Goal: Task Accomplishment & Management: Complete application form

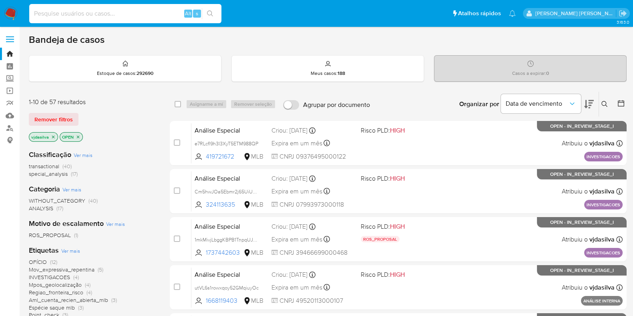
click at [123, 13] on input at bounding box center [125, 13] width 192 height 10
paste input "1mkMivjLbggKBPB1TnpqUJV4"
type input "1mkMivjLbggKBPB1TnpqUJV4"
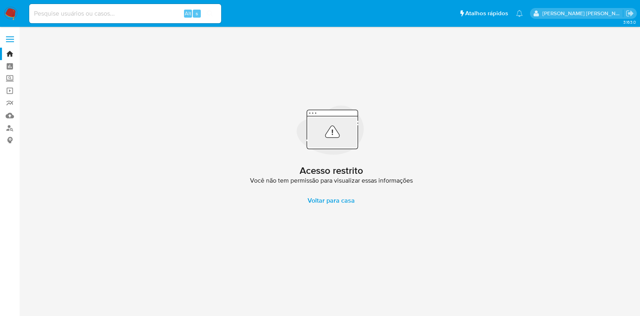
click at [140, 15] on input at bounding box center [125, 13] width 192 height 10
paste input "1mkMivjLbggKBPB1TnpqUJV4"
click at [36, 12] on input "1mkMivjLbggKBPB1TnpqUJV4" at bounding box center [125, 13] width 192 height 10
type input "1mkMivjLbggKBPB1TnpqUJV4"
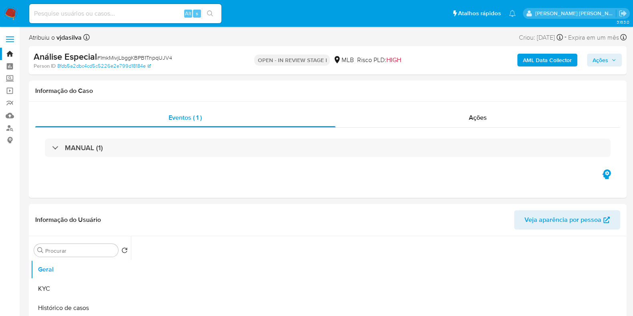
select select "10"
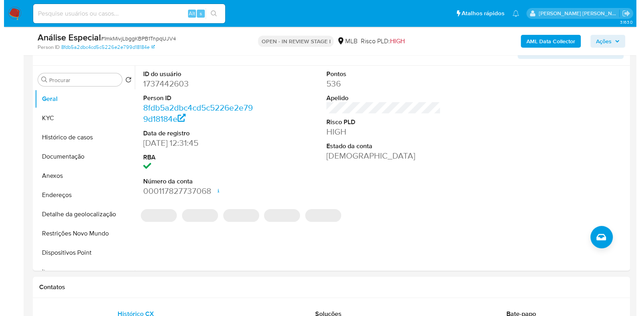
scroll to position [144, 0]
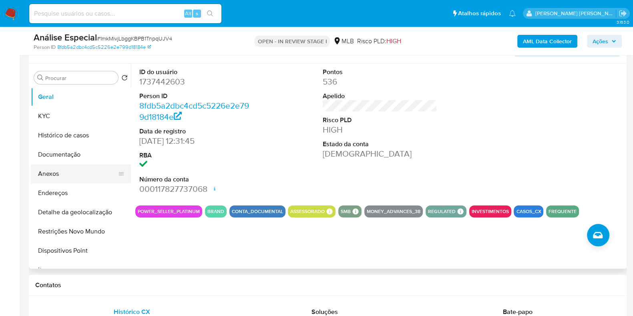
click at [75, 173] on button "Anexos" at bounding box center [78, 173] width 94 height 19
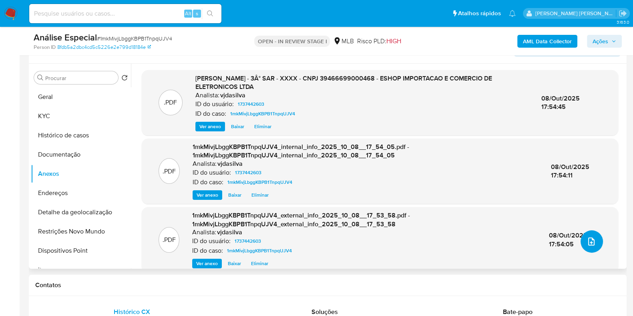
click at [586, 241] on icon "upload-file" at bounding box center [591, 242] width 10 height 10
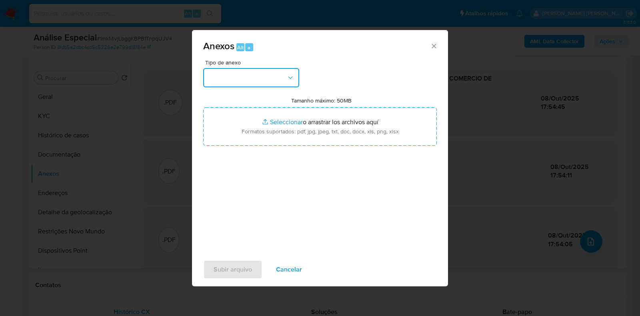
click at [287, 75] on icon "button" at bounding box center [291, 78] width 8 height 8
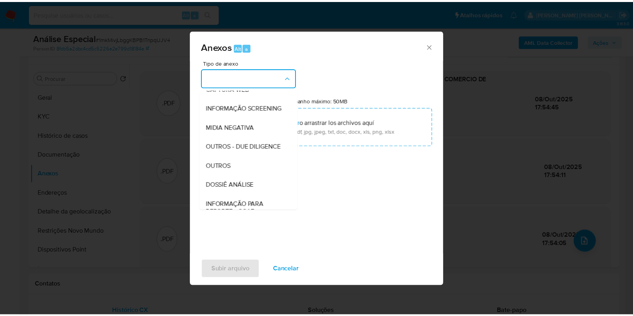
scroll to position [123, 0]
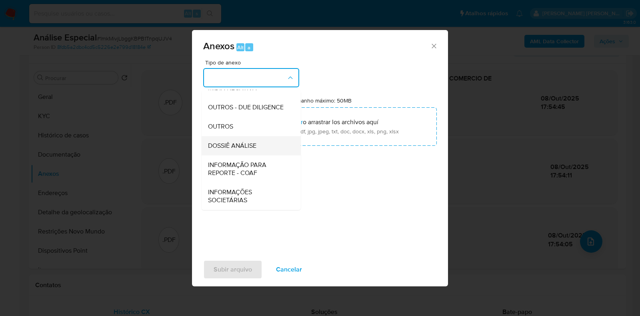
click at [269, 150] on div "DOSSIÊ ANÁLISE" at bounding box center [249, 145] width 82 height 19
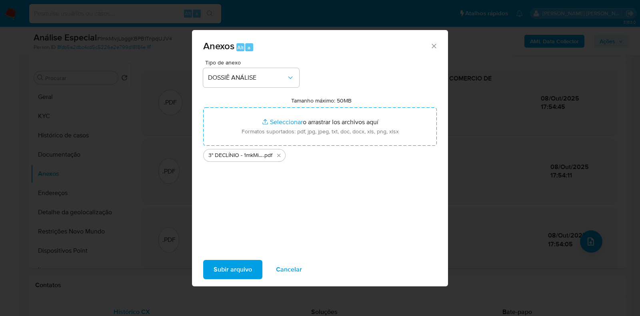
click at [238, 265] on span "Subir arquivo" at bounding box center [233, 270] width 38 height 18
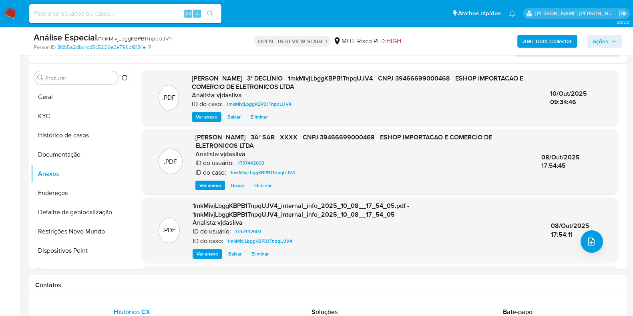
click at [600, 40] on span "Ações" at bounding box center [600, 41] width 16 height 13
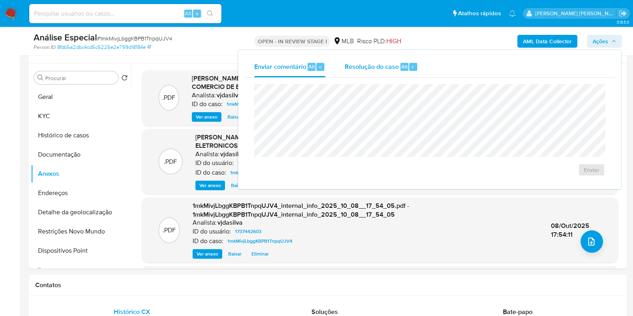
click at [351, 71] on div "Resolução do caso Alt r" at bounding box center [381, 66] width 73 height 21
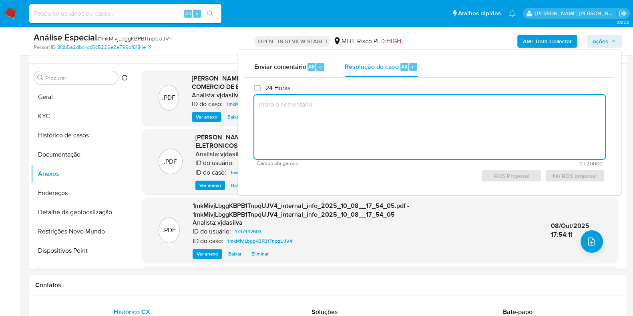
click at [358, 105] on textarea at bounding box center [429, 127] width 351 height 64
paste textarea "- Movimentação aparentemente dentro da capacidade financeira e compatível com o…"
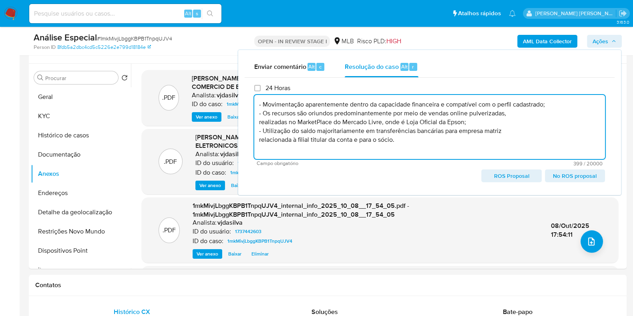
scroll to position [3, 0]
paste textarea "- Manutenção do relacionamento com a instituição"
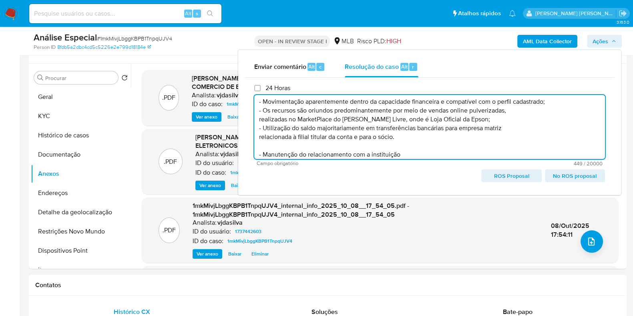
click at [582, 174] on span "No ROS proposal" at bounding box center [574, 175] width 49 height 11
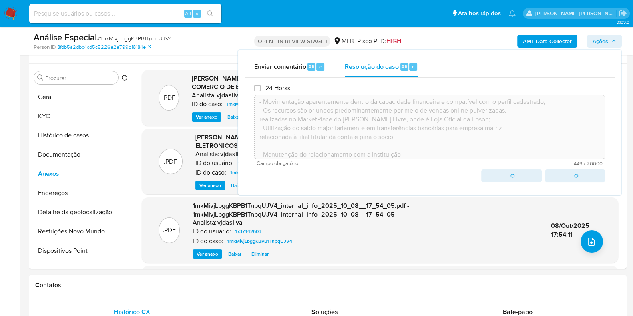
type textarea "- Movimentação aparentemente dentro da capacidade financeira e compatível com o…"
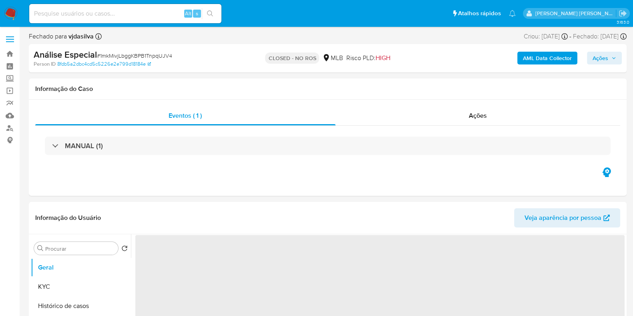
select select "10"
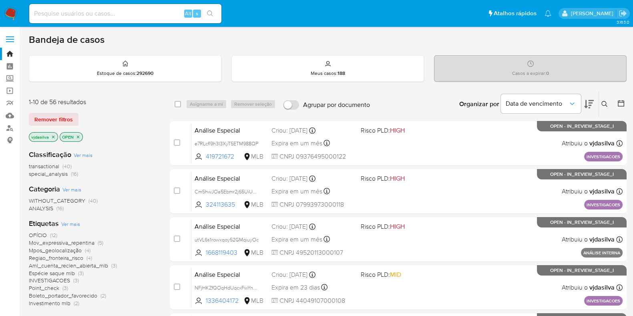
click at [82, 243] on span "Mov_expressiva_repentina" at bounding box center [62, 243] width 66 height 8
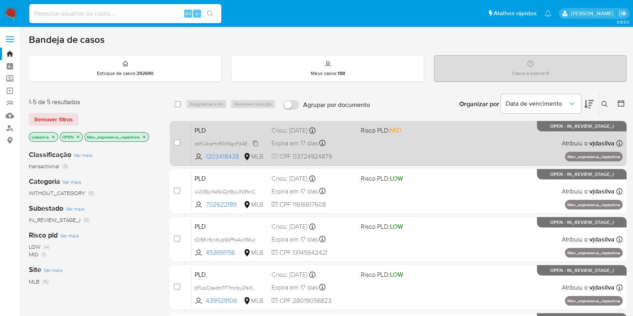
click at [256, 145] on span "qoYLAraHnfNVNgxFjtAEMEC0" at bounding box center [228, 142] width 66 height 9
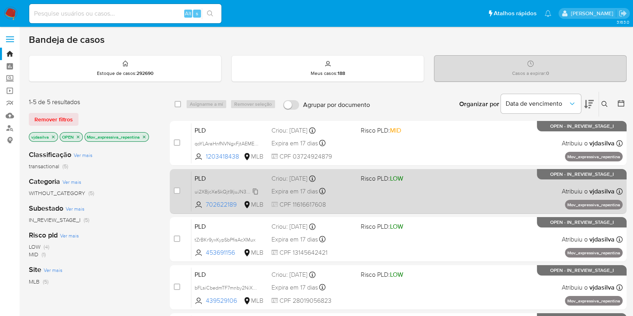
click at [254, 191] on span "ui2XBjcXeSkQjt9IjuJN3SnC" at bounding box center [225, 191] width 61 height 9
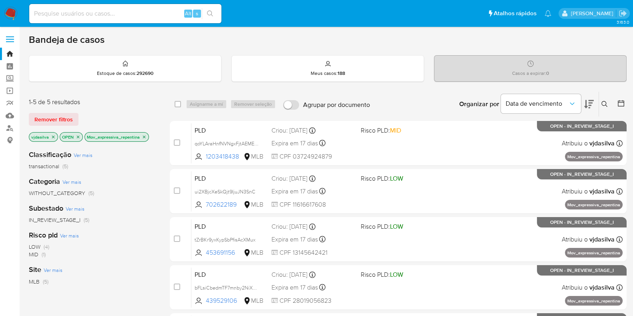
click at [143, 137] on icon "close-filter" at bounding box center [144, 136] width 5 height 5
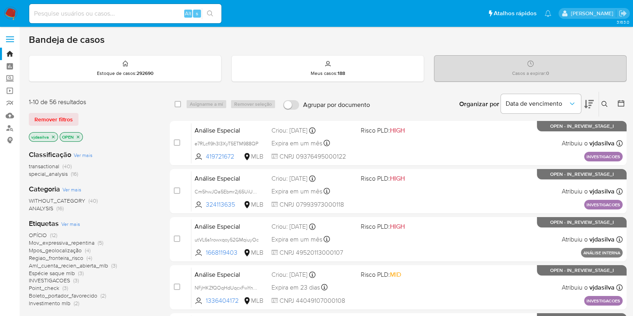
click at [43, 236] on span "OFÍCIO" at bounding box center [38, 235] width 18 height 8
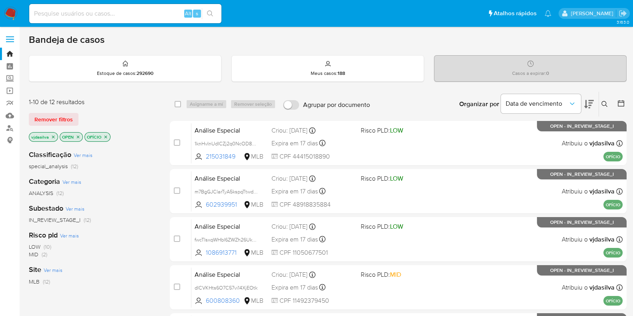
click at [587, 101] on icon at bounding box center [589, 104] width 10 height 10
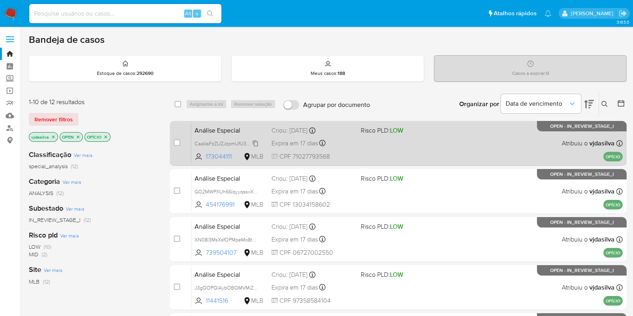
click at [256, 143] on span "CaaVaFzZUZJzpmUfU3pQepJc" at bounding box center [229, 142] width 69 height 9
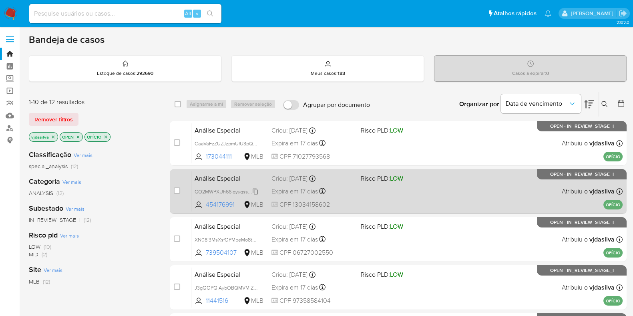
click at [256, 191] on span "GO2MWPXUh66lqyyqssxXNEhh" at bounding box center [230, 191] width 71 height 9
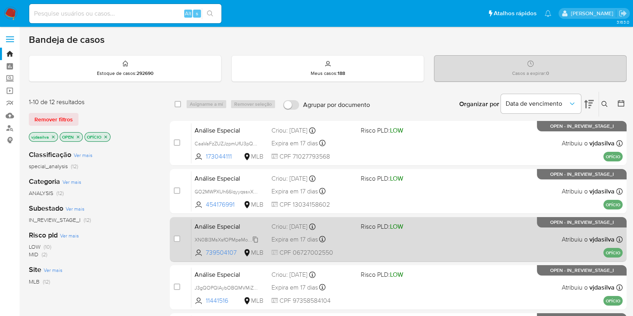
click at [256, 239] on span "XN08I3MsXsfOPMpeMo8tFu17" at bounding box center [228, 239] width 67 height 9
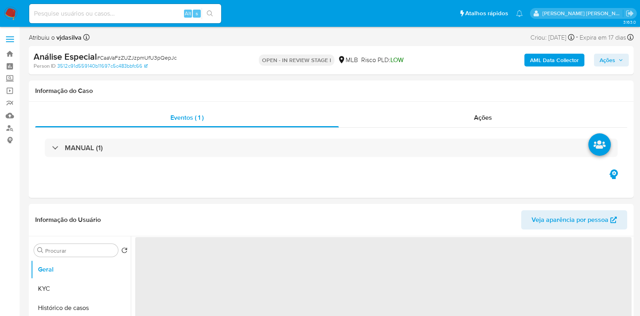
select select "10"
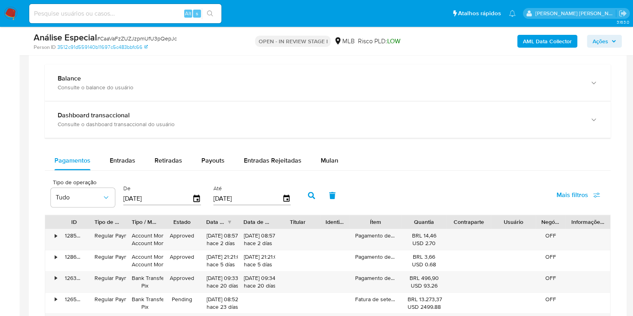
scroll to position [560, 0]
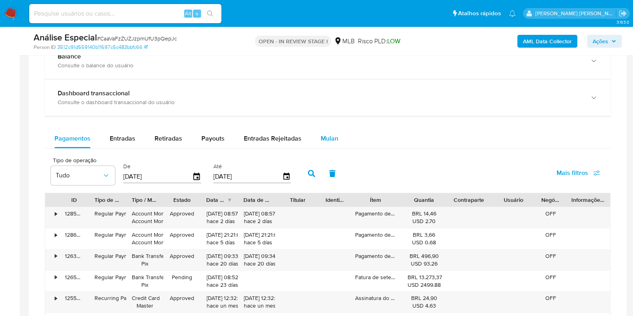
click at [330, 132] on div "Mulan" at bounding box center [330, 138] width 18 height 19
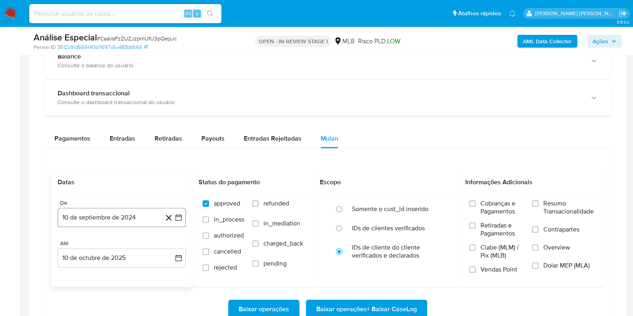
click at [126, 217] on button "10 de septiembre de 2024" at bounding box center [122, 217] width 128 height 19
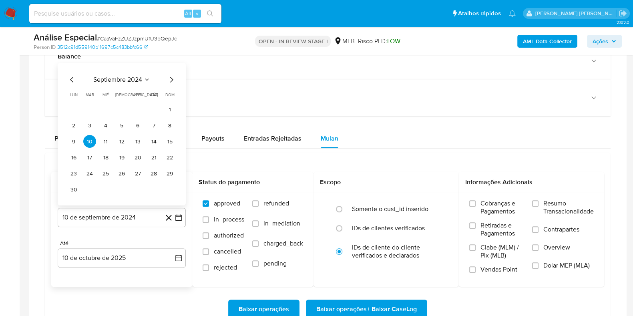
click at [142, 76] on button "septiembre 2024" at bounding box center [121, 80] width 57 height 8
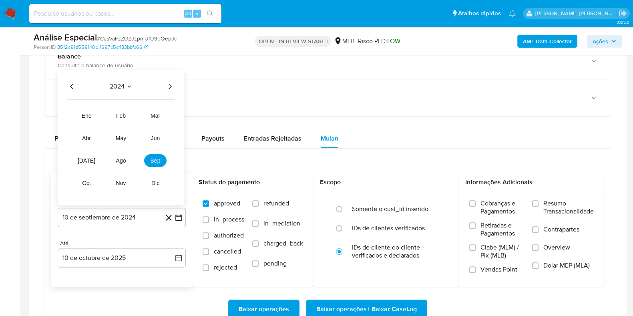
click at [168, 84] on icon "Año siguiente" at bounding box center [170, 87] width 10 height 10
click at [112, 134] on button "may" at bounding box center [121, 138] width 22 height 13
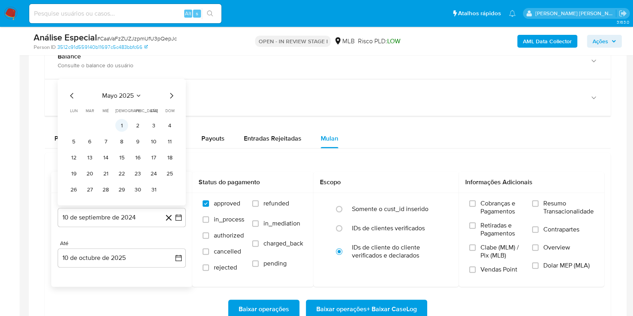
click at [120, 126] on button "1" at bounding box center [121, 125] width 13 height 13
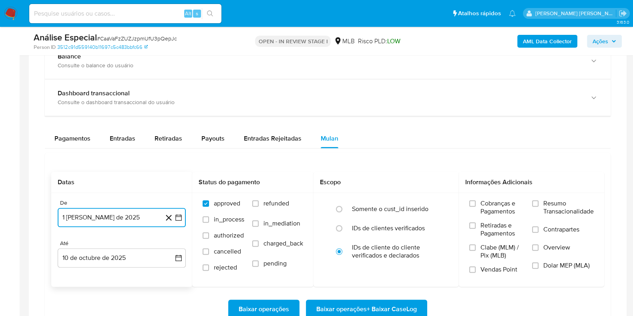
click at [116, 214] on button "1 de mayo de 2025" at bounding box center [122, 217] width 128 height 19
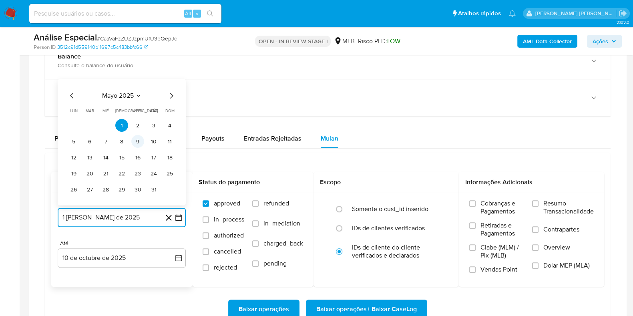
click at [138, 143] on button "9" at bounding box center [137, 141] width 13 height 13
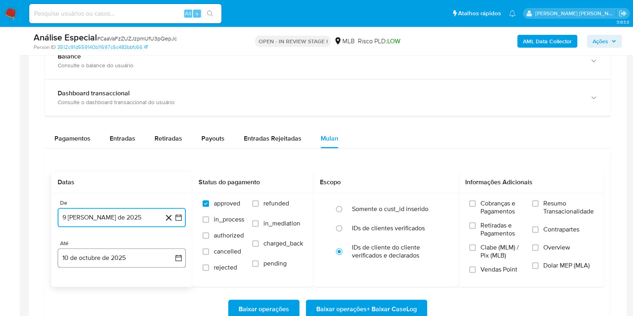
click at [118, 255] on button "10 de octubre de 2025" at bounding box center [122, 257] width 128 height 19
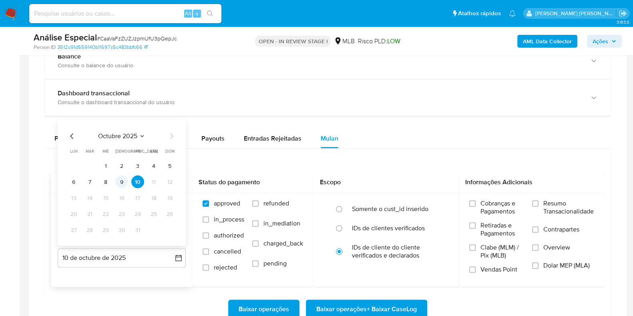
click at [122, 185] on button "9" at bounding box center [121, 181] width 13 height 13
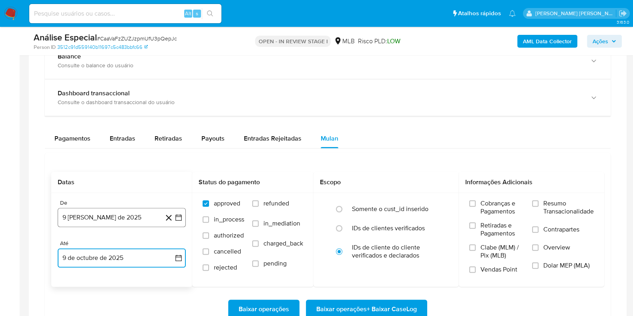
click at [126, 217] on button "9 de mayo de 2025" at bounding box center [122, 217] width 128 height 19
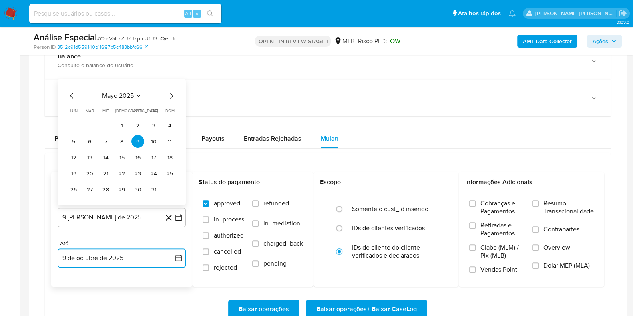
click at [71, 95] on icon "Mes anterior" at bounding box center [71, 96] width 3 height 6
click at [106, 139] on button "9" at bounding box center [105, 141] width 13 height 13
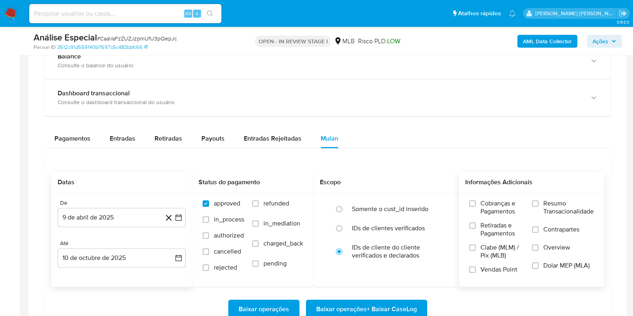
click at [556, 203] on span "Resumo Transacionalidade" at bounding box center [568, 207] width 50 height 16
click at [538, 203] on input "Resumo Transacionalidade" at bounding box center [535, 203] width 6 height 6
click at [547, 229] on span "Contrapartes" at bounding box center [561, 229] width 36 height 8
click at [538, 229] on input "Contrapartes" at bounding box center [535, 229] width 6 height 6
click at [356, 304] on span "Baixar operações + Baixar CaseLog" at bounding box center [366, 309] width 100 height 18
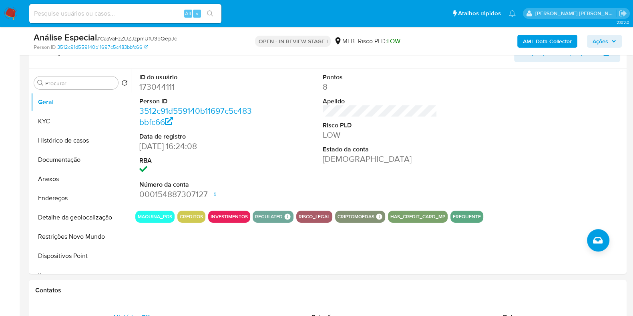
scroll to position [131, 0]
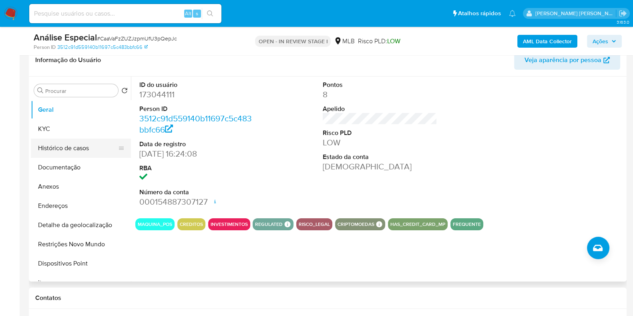
click at [96, 145] on button "Histórico de casos" at bounding box center [78, 147] width 94 height 19
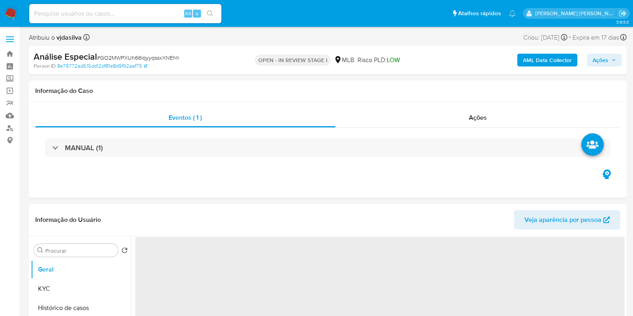
select select "10"
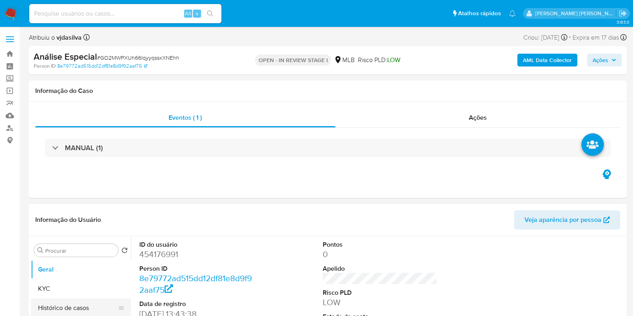
click at [100, 305] on button "Histórico de casos" at bounding box center [78, 307] width 94 height 19
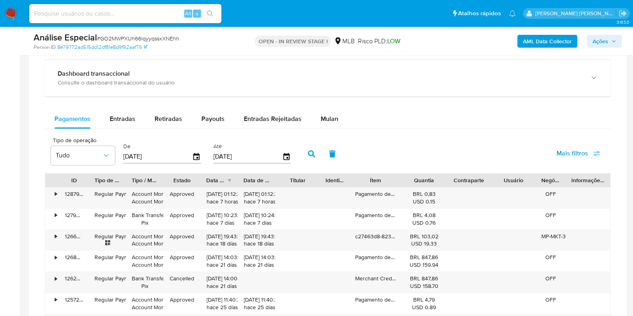
scroll to position [650, 0]
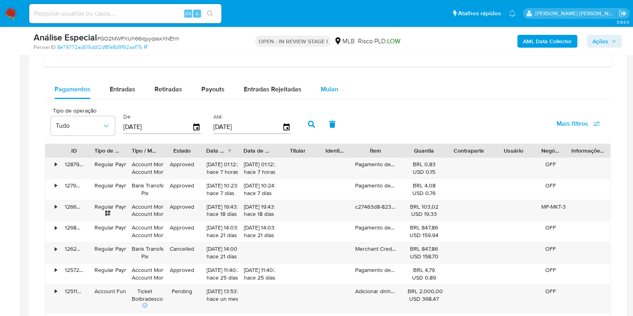
click at [327, 91] on span "Mulan" at bounding box center [330, 88] width 18 height 9
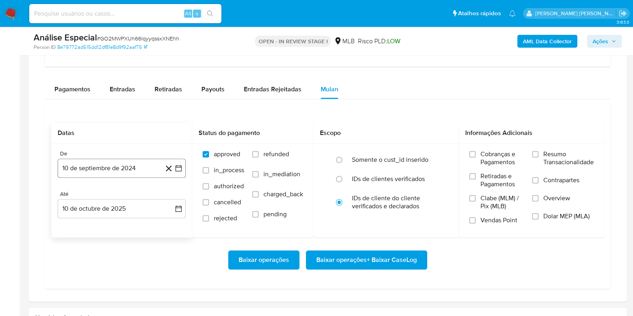
click at [95, 164] on button "10 de septiembre de 2024" at bounding box center [122, 168] width 128 height 19
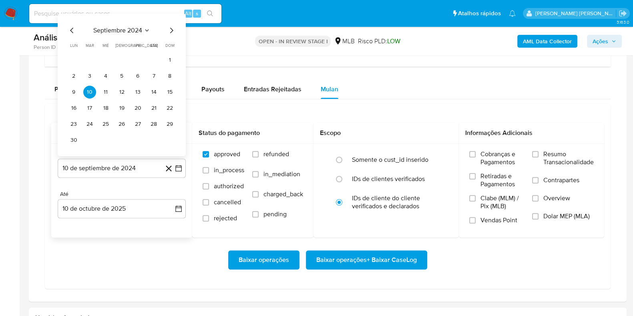
click at [120, 26] on span "septiembre 2024" at bounding box center [117, 30] width 49 height 8
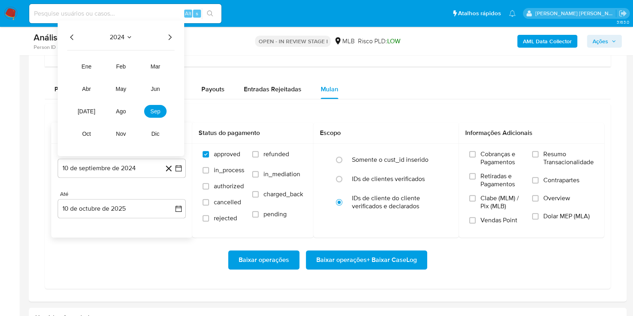
click at [168, 36] on icon "Año siguiente" at bounding box center [170, 37] width 10 height 10
click at [84, 86] on span "abr" at bounding box center [86, 89] width 9 height 6
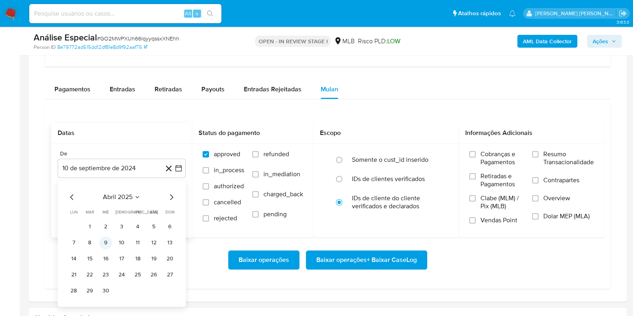
click at [106, 243] on button "9" at bounding box center [105, 242] width 13 height 13
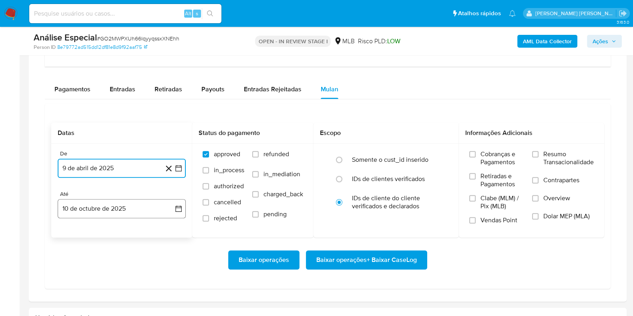
click at [101, 209] on button "10 de octubre de 2025" at bounding box center [122, 208] width 128 height 19
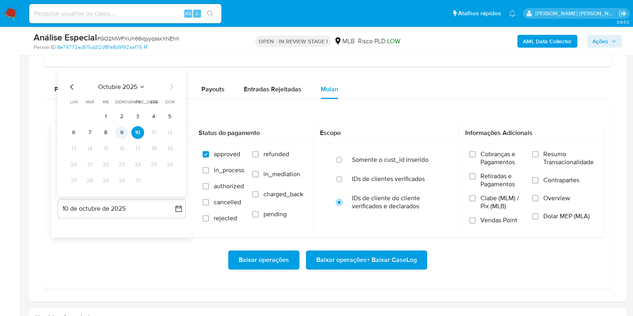
click at [124, 133] on button "9" at bounding box center [121, 132] width 13 height 13
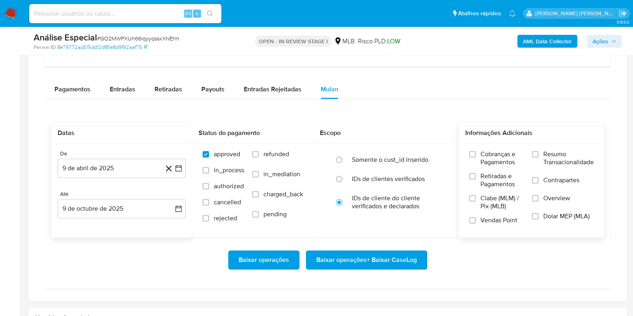
click at [569, 159] on span "Resumo Transacionalidade" at bounding box center [568, 158] width 50 height 16
click at [538, 157] on input "Resumo Transacionalidade" at bounding box center [535, 154] width 6 height 6
click at [556, 181] on span "Contrapartes" at bounding box center [561, 180] width 36 height 8
click at [538, 181] on input "Contrapartes" at bounding box center [535, 180] width 6 height 6
click at [389, 255] on span "Baixar operações + Baixar CaseLog" at bounding box center [366, 260] width 100 height 18
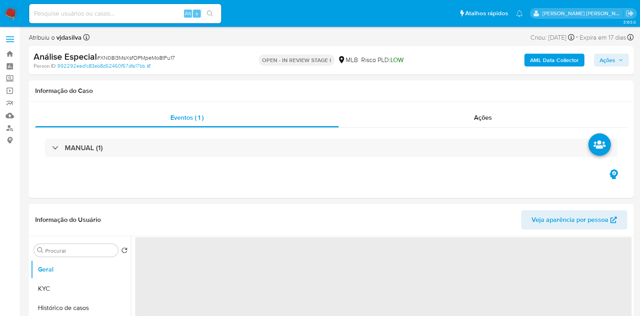
select select "10"
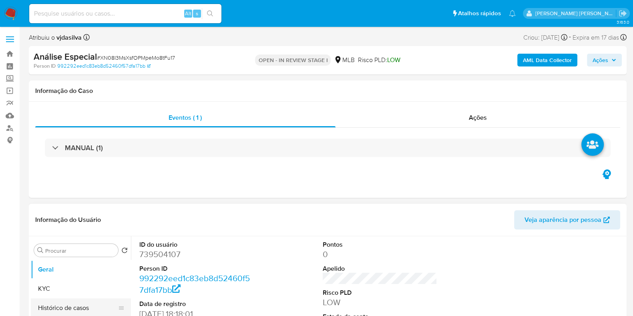
click at [97, 305] on button "Histórico de casos" at bounding box center [78, 307] width 94 height 19
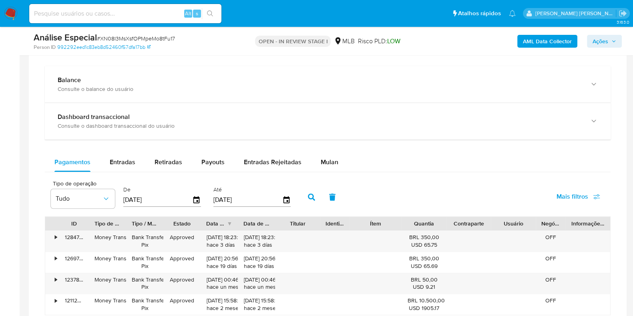
scroll to position [586, 0]
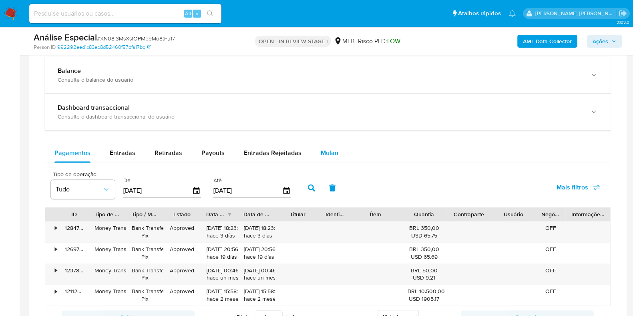
click at [322, 155] on span "Mulan" at bounding box center [330, 152] width 18 height 9
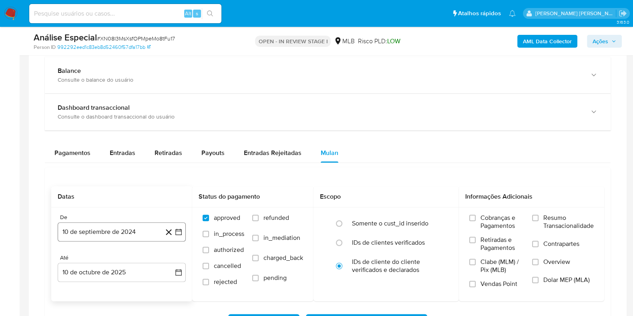
click at [134, 231] on button "10 de septiembre de 2024" at bounding box center [122, 231] width 128 height 19
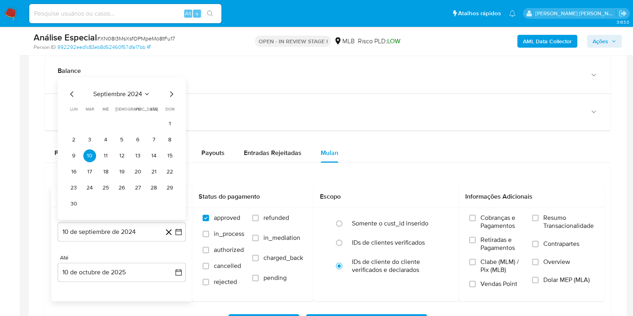
click at [128, 92] on span "septiembre 2024" at bounding box center [117, 94] width 49 height 8
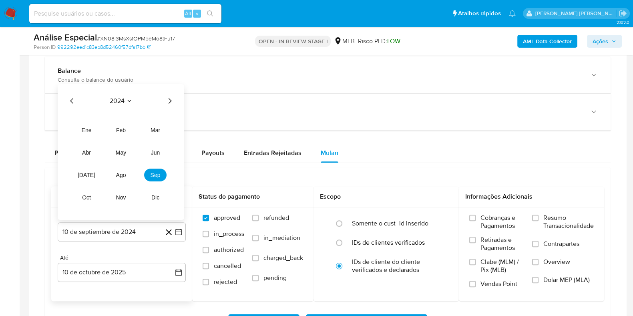
click at [170, 101] on icon "Año siguiente" at bounding box center [170, 101] width 3 height 6
click at [88, 152] on span "abr" at bounding box center [86, 152] width 9 height 6
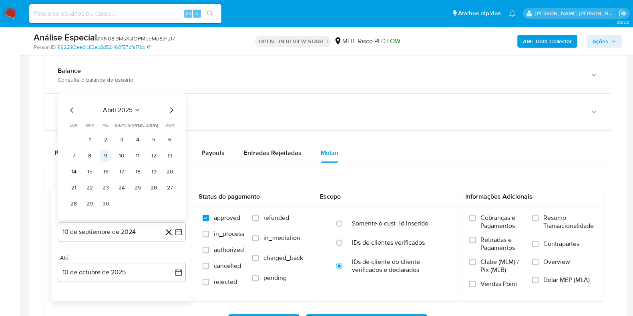
click at [102, 155] on button "9" at bounding box center [105, 155] width 13 height 13
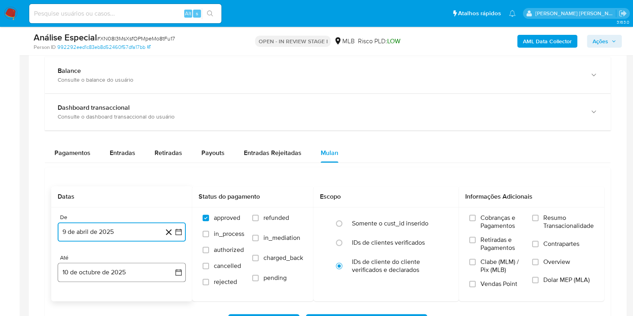
click at [144, 268] on button "10 de octubre de 2025" at bounding box center [122, 272] width 128 height 19
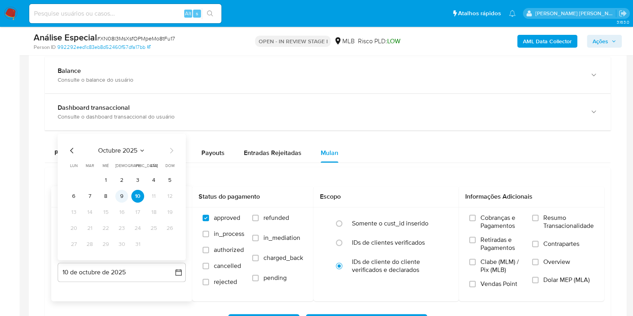
click at [125, 193] on button "9" at bounding box center [121, 196] width 13 height 13
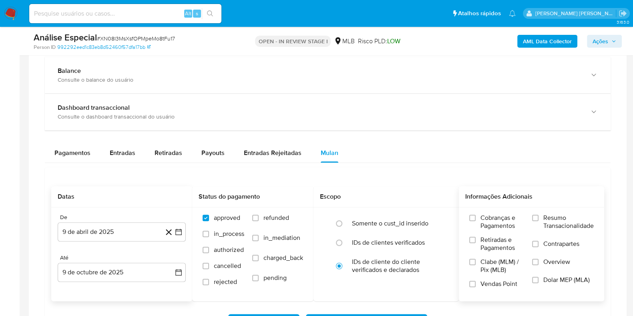
click at [542, 217] on label "Resumo Transacionalidade" at bounding box center [563, 227] width 62 height 26
click at [538, 217] on input "Resumo Transacionalidade" at bounding box center [535, 218] width 6 height 6
click at [544, 241] on span "Contrapartes" at bounding box center [561, 244] width 36 height 8
click at [538, 241] on input "Contrapartes" at bounding box center [535, 244] width 6 height 6
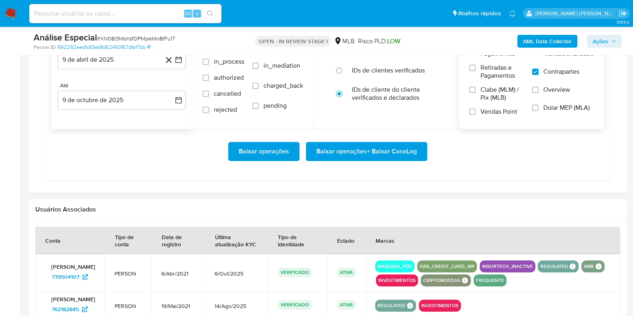
scroll to position [762, 0]
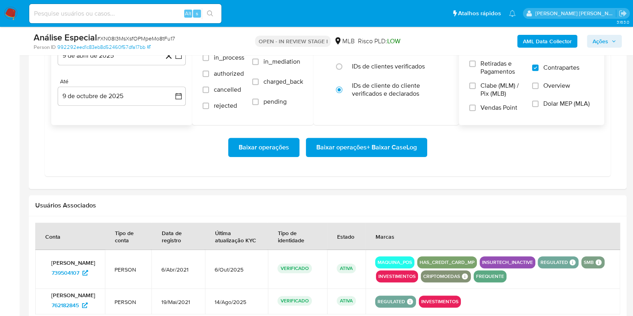
click at [387, 148] on span "Baixar operações + Baixar CaseLog" at bounding box center [366, 147] width 100 height 18
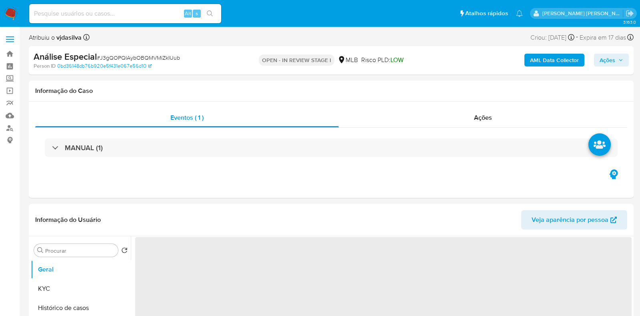
select select "10"
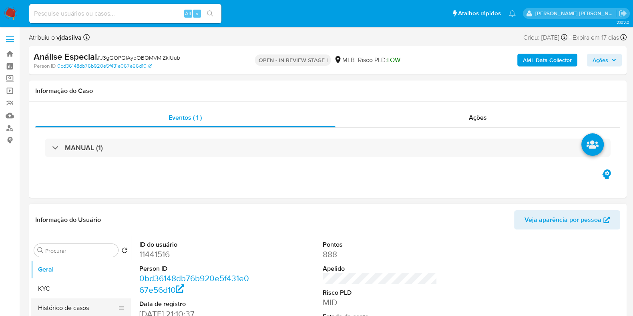
click at [90, 307] on button "Histórico de casos" at bounding box center [78, 307] width 94 height 19
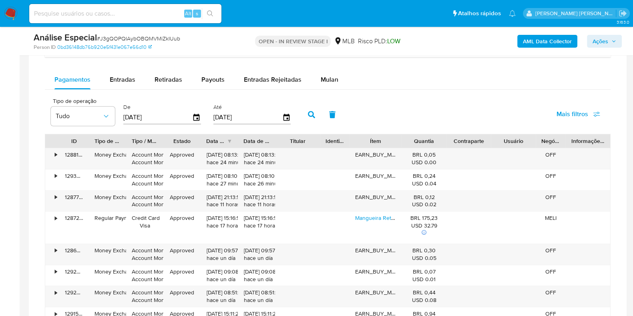
scroll to position [661, 0]
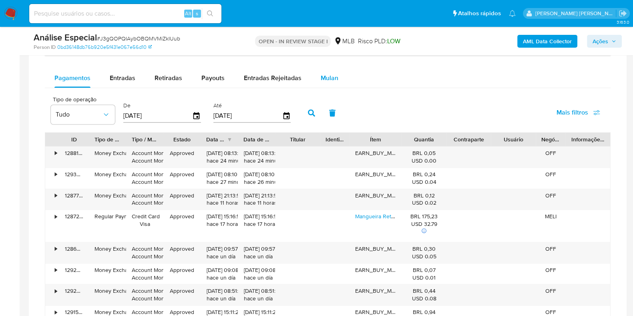
click at [331, 78] on span "Mulan" at bounding box center [330, 77] width 18 height 9
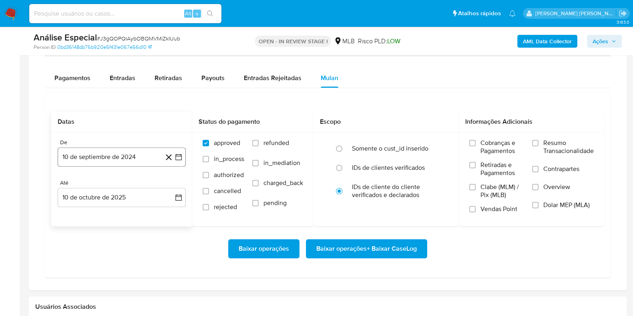
click at [114, 153] on button "10 de septiembre de 2024" at bounding box center [122, 156] width 128 height 19
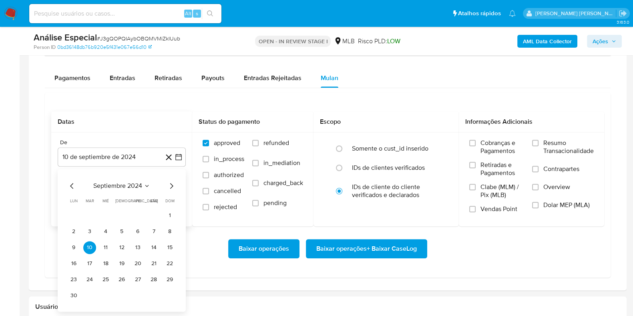
click at [130, 182] on span "septiembre 2024" at bounding box center [117, 186] width 49 height 8
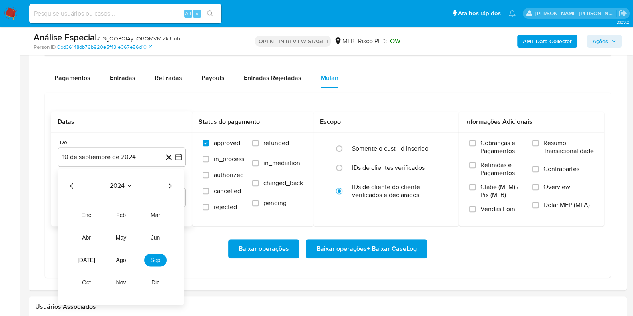
click at [169, 187] on icon "Año siguiente" at bounding box center [170, 186] width 3 height 6
click at [86, 236] on span "abr" at bounding box center [86, 237] width 9 height 6
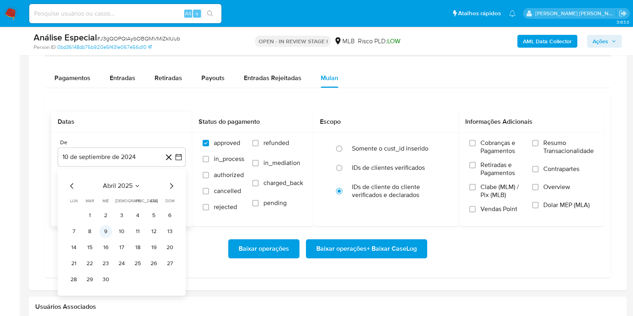
click at [106, 229] on button "9" at bounding box center [105, 231] width 13 height 13
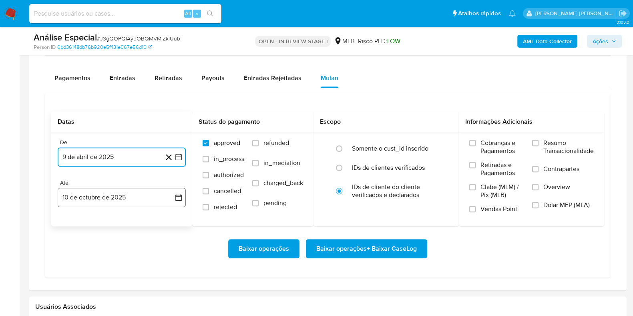
click at [124, 199] on button "10 de octubre de 2025" at bounding box center [122, 197] width 128 height 19
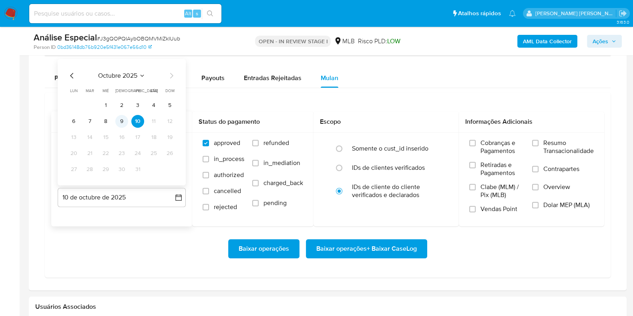
click at [124, 121] on button "9" at bounding box center [121, 121] width 13 height 13
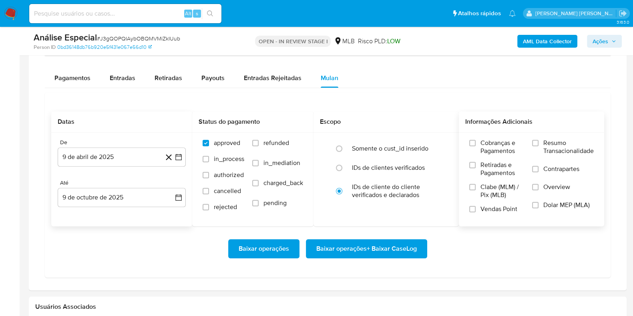
click at [551, 140] on span "Resumo Transacionalidade" at bounding box center [568, 147] width 50 height 16
click at [538, 140] on input "Resumo Transacionalidade" at bounding box center [535, 143] width 6 height 6
click at [543, 167] on span "Contrapartes" at bounding box center [561, 169] width 36 height 8
click at [538, 167] on input "Contrapartes" at bounding box center [535, 169] width 6 height 6
click at [397, 244] on span "Baixar operações + Baixar CaseLog" at bounding box center [366, 249] width 100 height 18
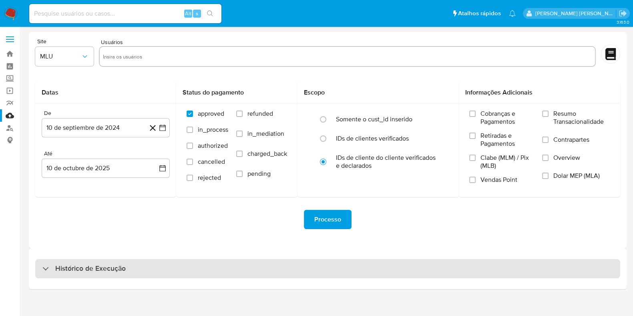
click at [68, 267] on h3 "Histórico de Execução" at bounding box center [90, 269] width 70 height 10
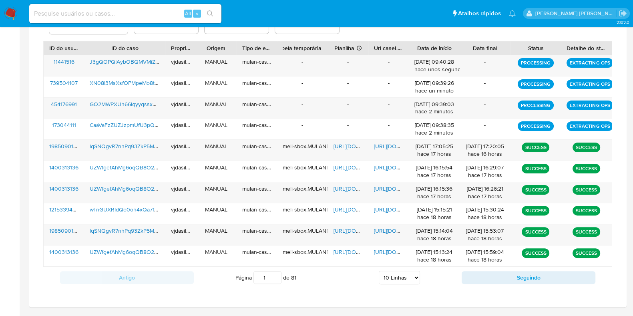
scroll to position [289, 0]
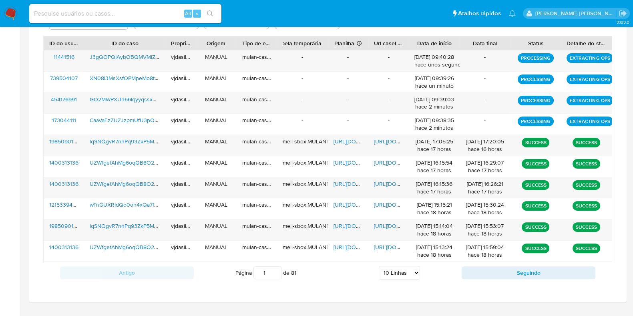
click at [399, 275] on select "5 Linhas 10 Linhas 20 Linhas 25 Linhas 50 Linhas 100 Linhas" at bounding box center [399, 273] width 41 height 14
select select "100"
click at [379, 266] on select "5 Linhas 10 Linhas 20 Linhas 25 Linhas 50 Linhas 100 Linhas" at bounding box center [399, 273] width 41 height 14
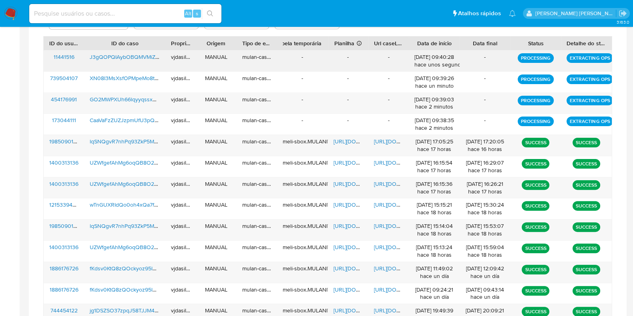
scroll to position [1009, 0]
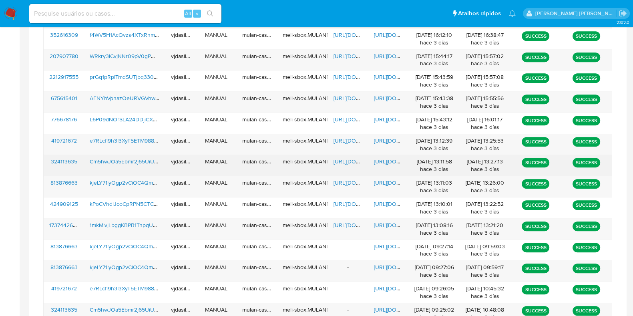
click at [381, 159] on span "https://docs.google.com/document/d/1NyqLhHw0aNK4D-ZLP0KUi5k83nKfG5QFW73uRLEoDqQ…" at bounding box center [401, 161] width 55 height 8
click at [347, 157] on span "https://docs.google.com/spreadsheets/d/1ATNNjxl0CXHgV58bUmmvUmENePNJYxjTBO46P9m…" at bounding box center [360, 161] width 55 height 8
click at [123, 157] on span "Cm5hwJOa5Ebmr2j65UiUBxsv" at bounding box center [128, 161] width 76 height 8
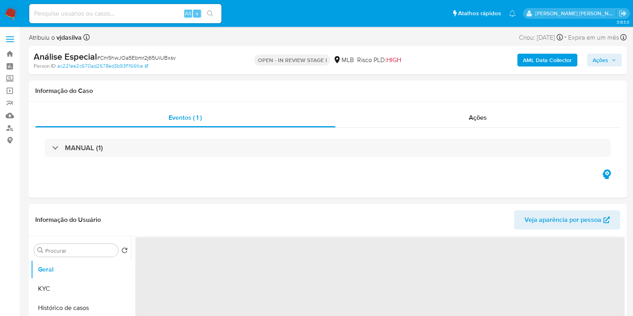
select select "10"
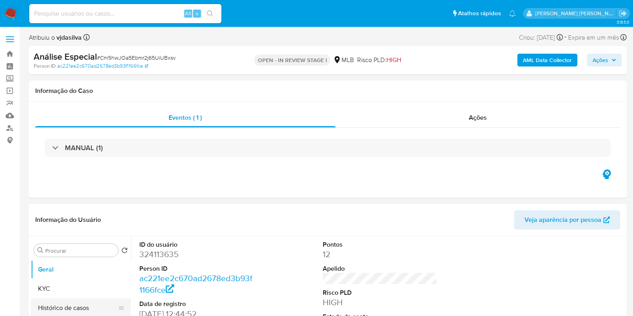
click at [91, 306] on button "Histórico de casos" at bounding box center [78, 307] width 94 height 19
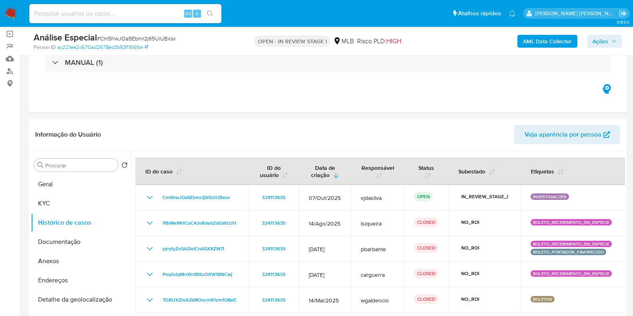
scroll to position [68, 0]
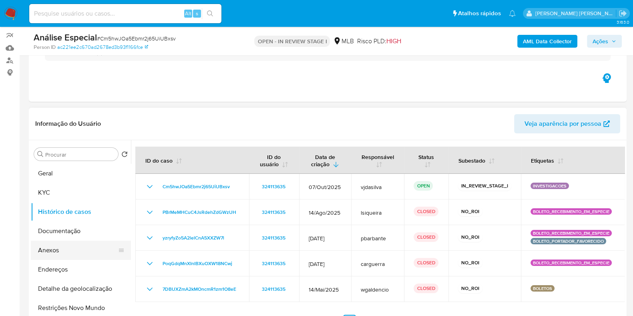
click at [91, 247] on button "Anexos" at bounding box center [78, 250] width 94 height 19
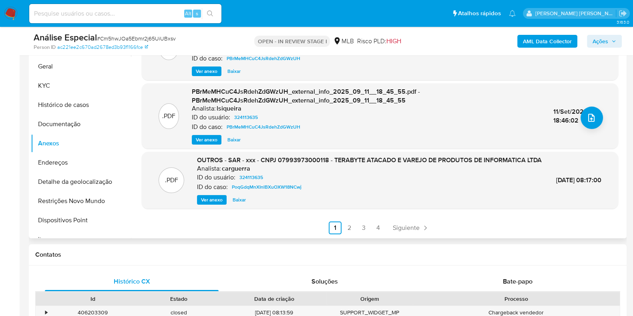
scroll to position [102, 0]
click at [212, 199] on span "Ver anexo" at bounding box center [212, 200] width 22 height 8
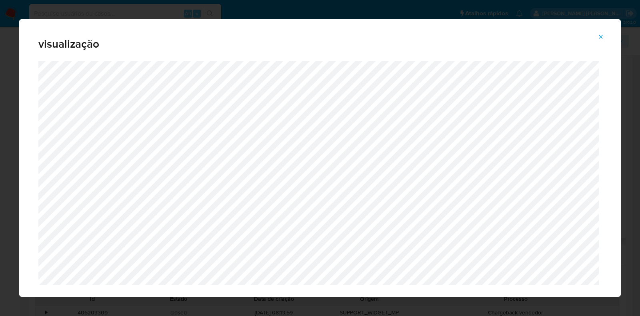
click at [599, 38] on icon "Attachment preview" at bounding box center [601, 37] width 6 height 6
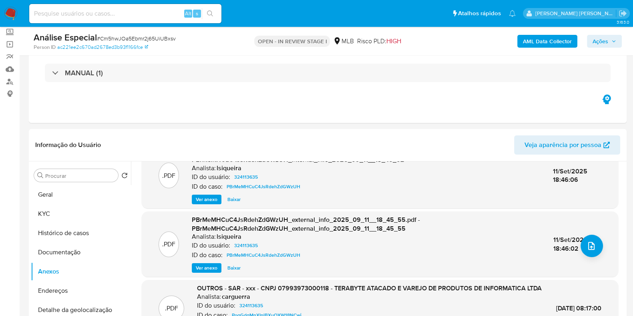
scroll to position [32, 0]
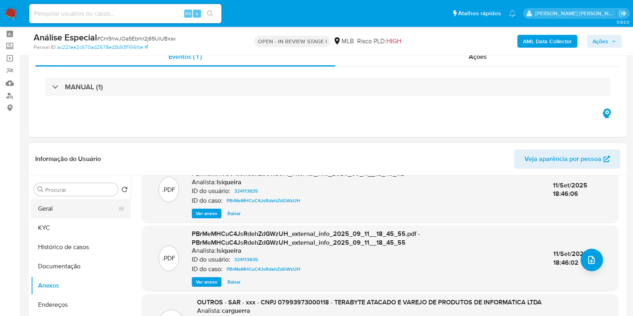
click at [84, 211] on button "Geral" at bounding box center [78, 208] width 94 height 19
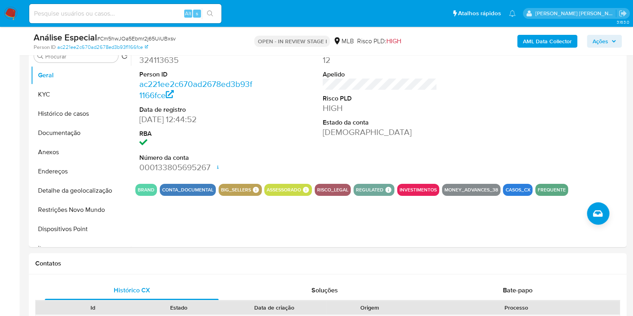
scroll to position [168, 0]
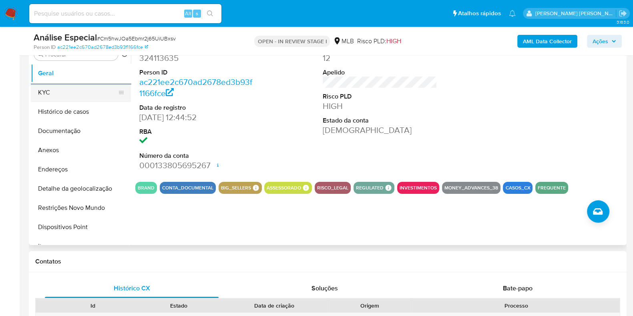
click at [80, 89] on button "KYC" at bounding box center [78, 92] width 94 height 19
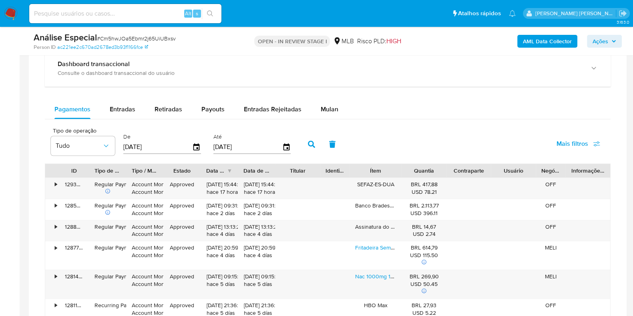
scroll to position [598, 0]
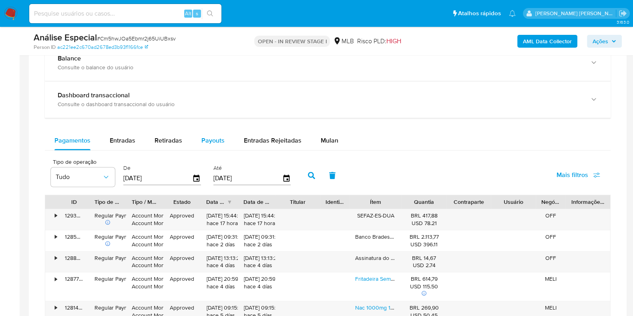
click at [223, 137] on button "Payouts" at bounding box center [213, 140] width 42 height 19
select select "10"
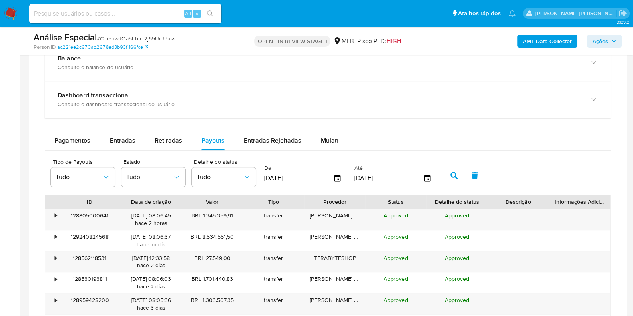
click at [335, 183] on div "13/07/2025" at bounding box center [303, 178] width 78 height 13
click at [336, 177] on icon "button" at bounding box center [338, 178] width 14 height 14
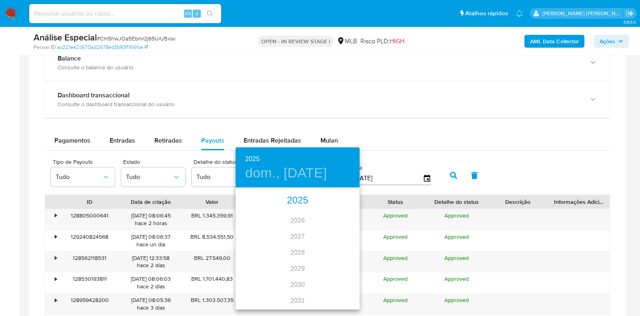
click at [289, 197] on div "2025" at bounding box center [298, 201] width 124 height 16
click at [256, 296] on div "oct." at bounding box center [256, 294] width 41 height 30
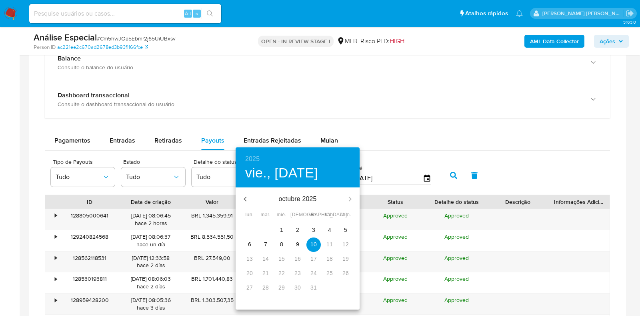
click at [251, 246] on span "6" at bounding box center [250, 244] width 14 height 8
type input "06/10/2025"
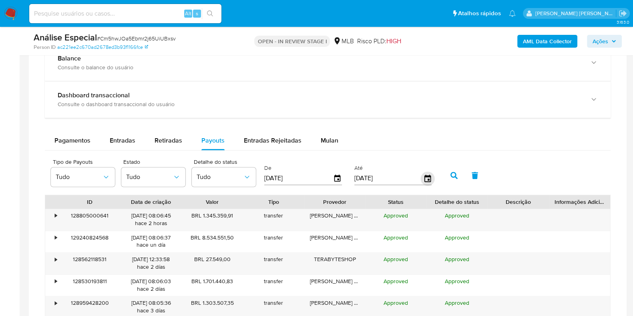
click at [425, 177] on icon "button" at bounding box center [427, 178] width 14 height 14
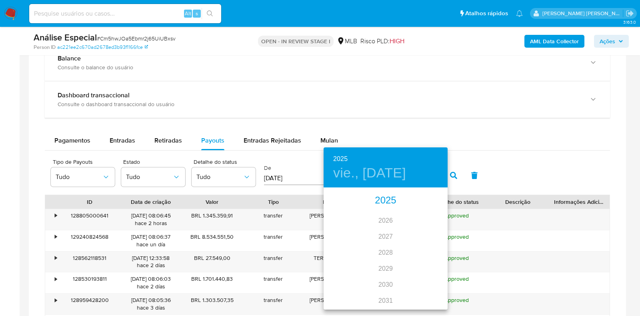
click at [387, 204] on div "2025" at bounding box center [386, 201] width 124 height 16
click at [344, 291] on div "oct." at bounding box center [344, 294] width 41 height 30
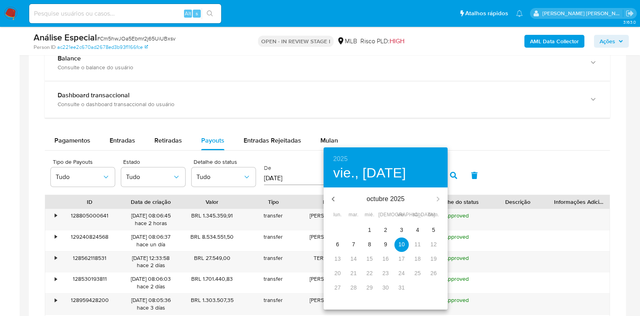
click at [339, 243] on p "6" at bounding box center [337, 244] width 3 height 8
type input "06/10/2025"
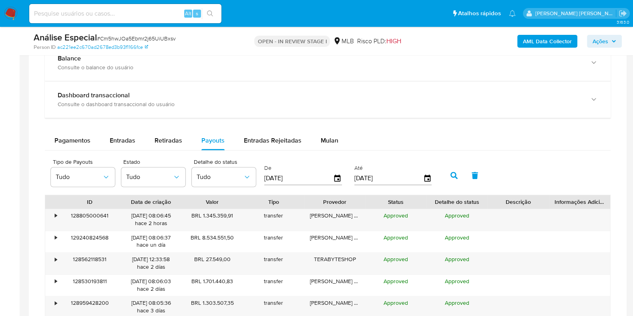
click at [450, 175] on icon "button" at bounding box center [453, 175] width 7 height 7
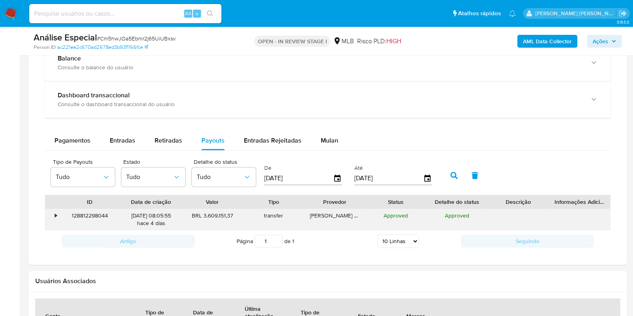
drag, startPoint x: 183, startPoint y: 215, endPoint x: 156, endPoint y: 214, distance: 26.8
click at [156, 214] on div "• 128812298044 06/10/2025 08:05:55 hace 4 días BRL 3.609.151,37 transfer AW Mer…" at bounding box center [327, 219] width 565 height 21
click at [176, 215] on div "06/10/2025 08:05:55 hace 4 días" at bounding box center [151, 219] width 50 height 15
drag, startPoint x: 179, startPoint y: 215, endPoint x: 156, endPoint y: 214, distance: 23.2
click at [156, 214] on div "06/10/2025 08:05:55 hace 4 días" at bounding box center [150, 219] width 61 height 21
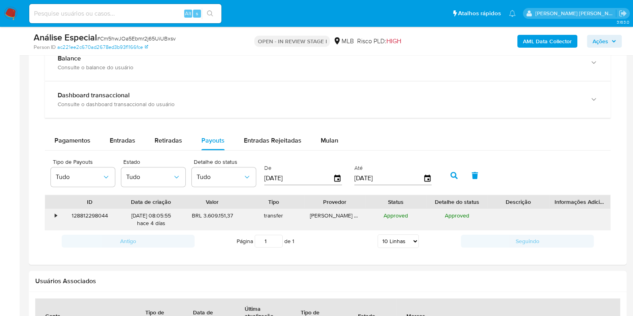
drag, startPoint x: 236, startPoint y: 215, endPoint x: 204, endPoint y: 212, distance: 31.7
click at [204, 212] on div "BRL 3.609.151,37" at bounding box center [212, 219] width 61 height 21
click at [55, 213] on div "•" at bounding box center [56, 216] width 2 height 8
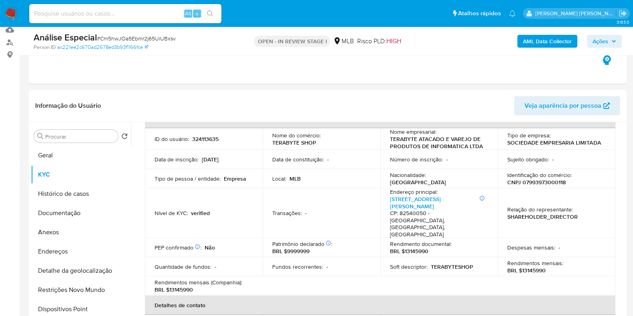
scroll to position [82, 0]
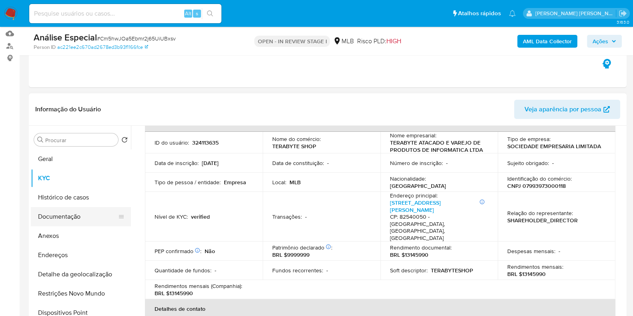
click at [87, 213] on button "Documentação" at bounding box center [78, 216] width 94 height 19
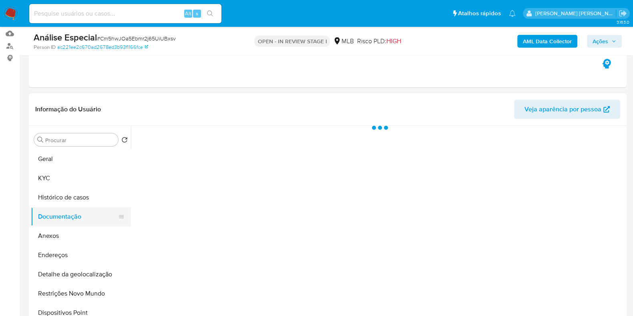
scroll to position [0, 0]
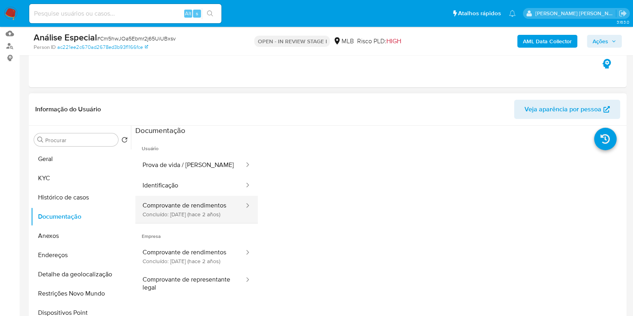
click at [205, 205] on button "Comprovante de rendimentos Concluído: 19/06/2023 (hace 2 años)" at bounding box center [190, 209] width 110 height 27
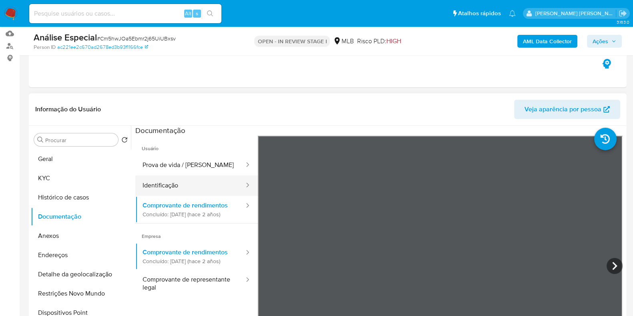
click at [202, 184] on button "Identificação" at bounding box center [190, 185] width 110 height 20
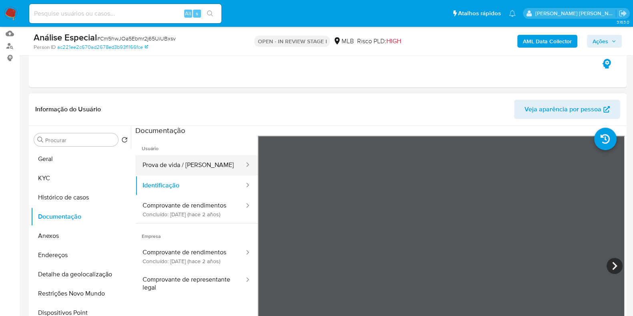
click at [202, 157] on button "Prova de vida / [PERSON_NAME]" at bounding box center [190, 165] width 110 height 20
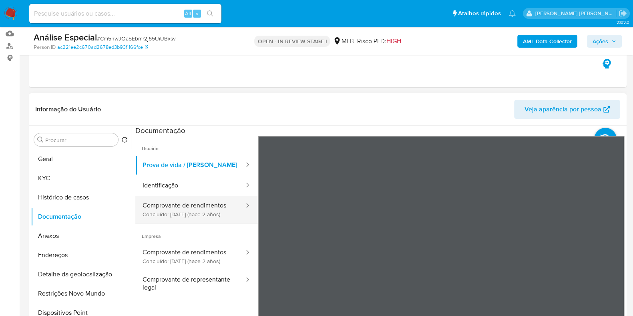
click at [193, 217] on button "Comprovante de rendimentos Concluído: 19/06/2023 (hace 2 años)" at bounding box center [190, 209] width 110 height 27
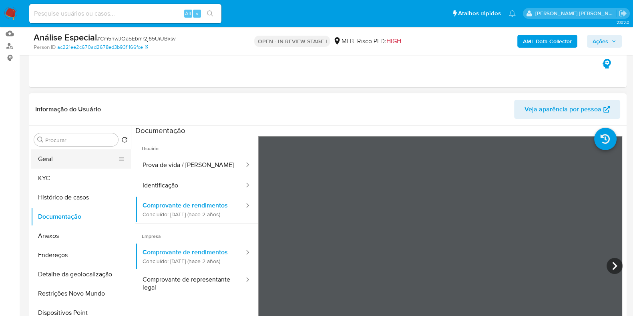
click at [98, 150] on button "Geral" at bounding box center [78, 158] width 94 height 19
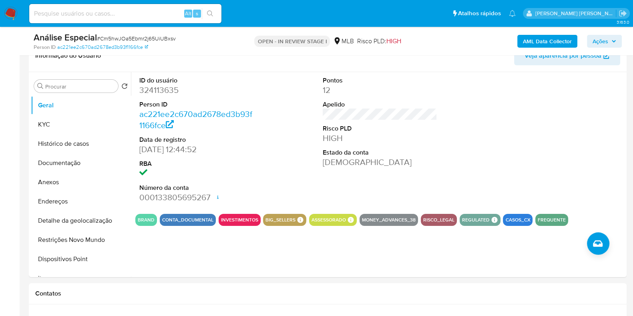
scroll to position [117, 0]
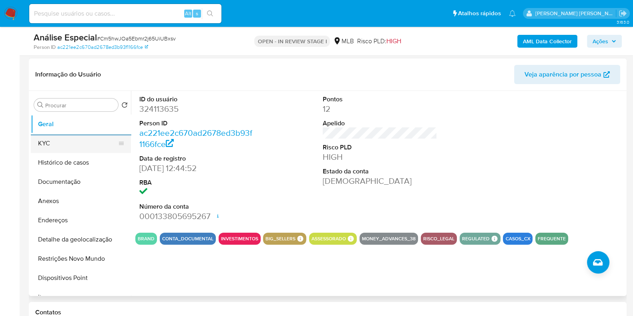
click at [92, 148] on button "KYC" at bounding box center [78, 143] width 94 height 19
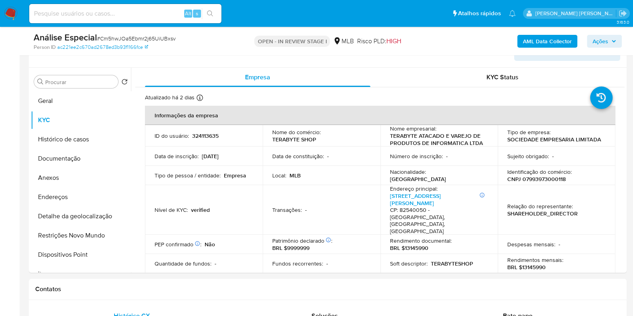
scroll to position [142, 0]
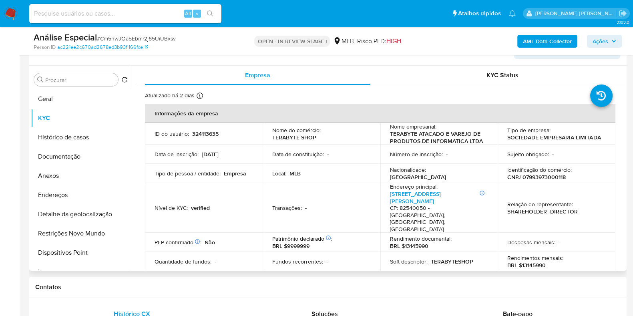
click at [304, 187] on td "Transações : -" at bounding box center [322, 208] width 118 height 50
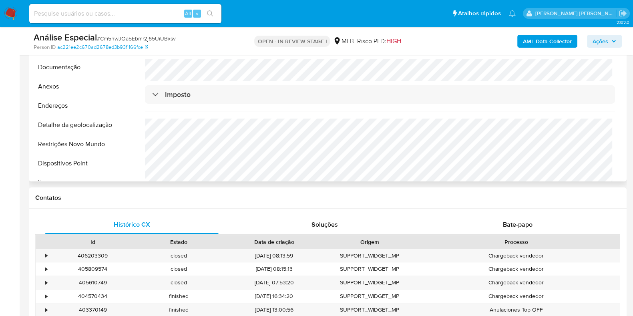
scroll to position [242, 0]
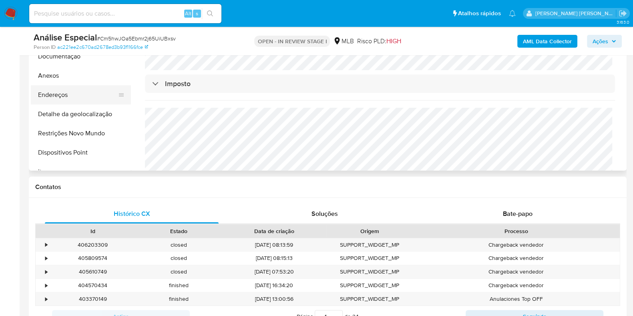
click at [84, 95] on button "Endereços" at bounding box center [78, 94] width 94 height 19
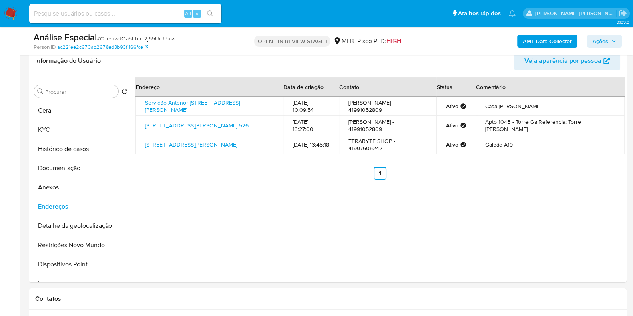
scroll to position [116, 0]
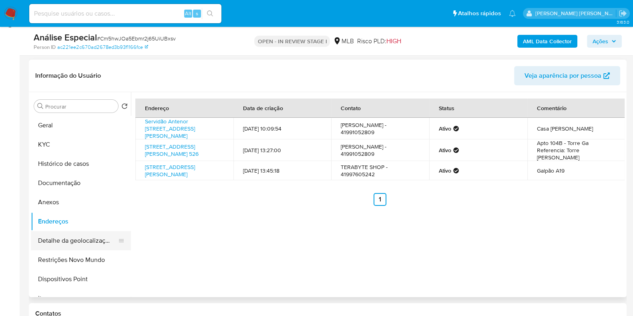
click at [75, 245] on button "Detalhe da geolocalização" at bounding box center [78, 240] width 94 height 19
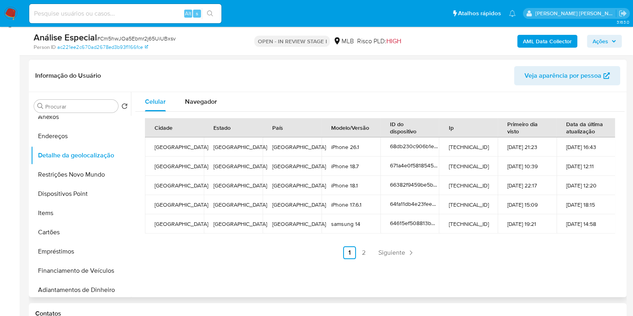
scroll to position [86, 0]
click at [210, 113] on div "Cidade Estado País Modelo/Versão ID do dispositivo Ip Primeiro dia visto Data d…" at bounding box center [379, 189] width 489 height 154
click at [206, 107] on div "Navegador" at bounding box center [201, 101] width 32 height 19
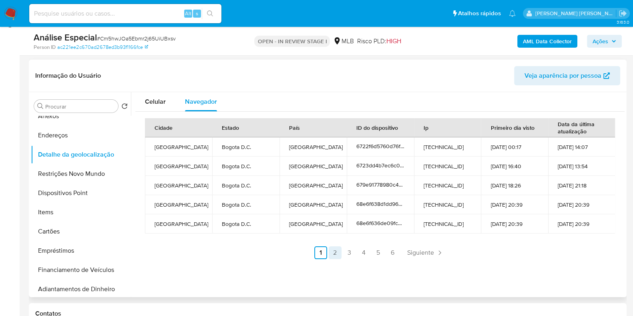
click at [335, 252] on link "2" at bounding box center [335, 252] width 13 height 13
click at [366, 255] on link "3" at bounding box center [370, 252] width 13 height 13
click at [385, 254] on link "4" at bounding box center [385, 252] width 13 height 13
drag, startPoint x: 154, startPoint y: 146, endPoint x: 185, endPoint y: 149, distance: 31.4
click at [185, 149] on td "Bogotá" at bounding box center [178, 146] width 67 height 19
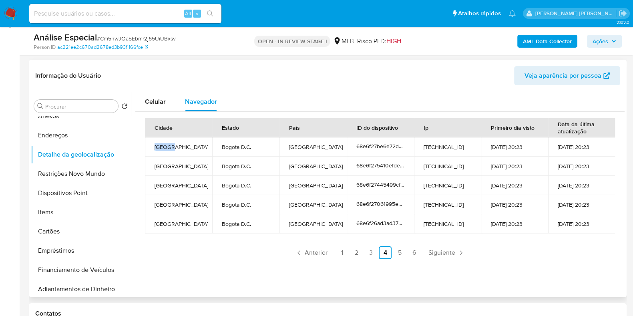
copy td "Bogotá"
click at [343, 253] on link "1" at bounding box center [341, 252] width 13 height 13
click at [394, 252] on link "6" at bounding box center [392, 252] width 13 height 13
click at [404, 253] on link "4" at bounding box center [408, 252] width 13 height 13
click at [402, 250] on link "5" at bounding box center [399, 252] width 13 height 13
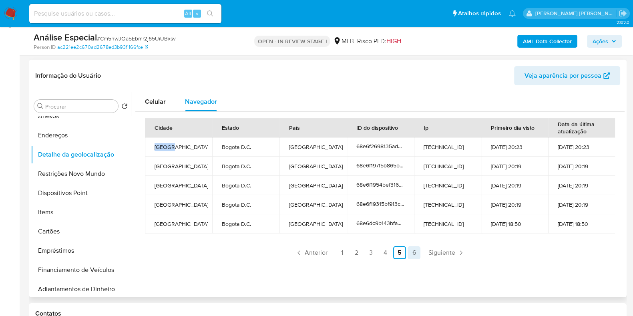
click at [412, 250] on link "6" at bounding box center [413, 252] width 13 height 13
click at [361, 257] on link "1" at bounding box center [365, 252] width 13 height 13
click at [89, 173] on button "Restrições Novo Mundo" at bounding box center [78, 173] width 94 height 19
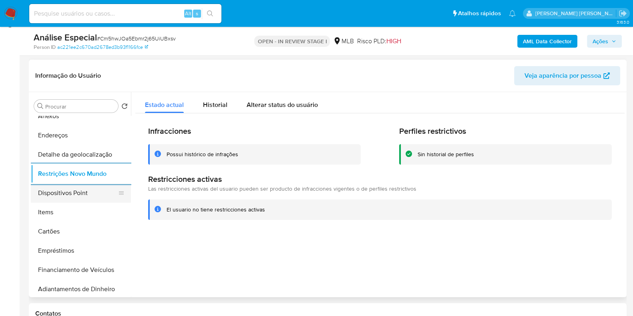
click at [78, 193] on button "Dispositivos Point" at bounding box center [78, 192] width 94 height 19
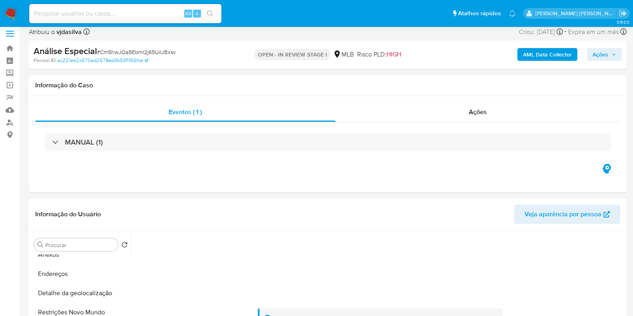
scroll to position [0, 0]
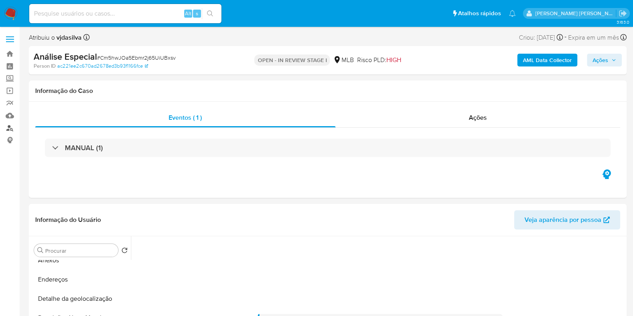
click at [9, 127] on link "Localizador de pessoas" at bounding box center [47, 128] width 95 height 12
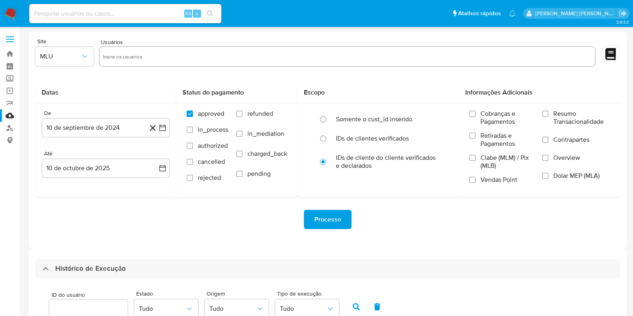
select select "100"
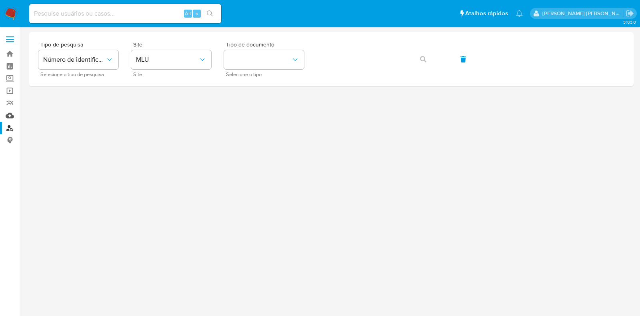
click at [12, 116] on link "Mulan" at bounding box center [47, 115] width 95 height 12
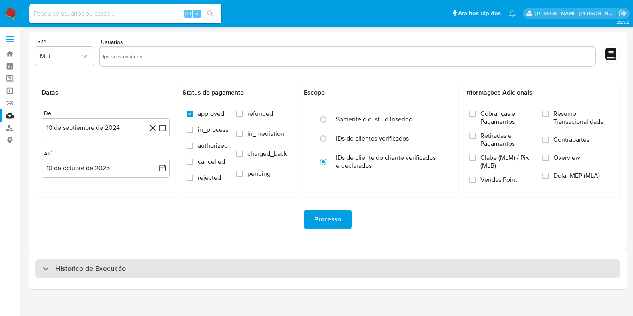
click at [107, 268] on h3 "Histórico de Execução" at bounding box center [90, 269] width 70 height 10
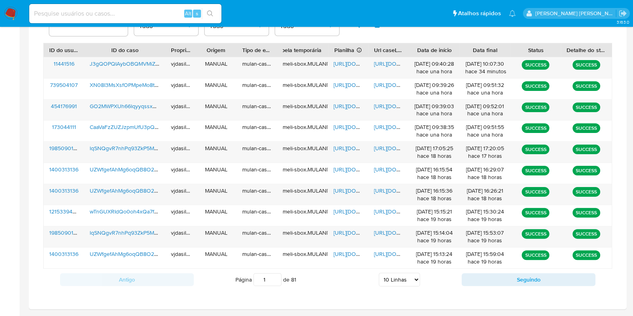
scroll to position [308, 0]
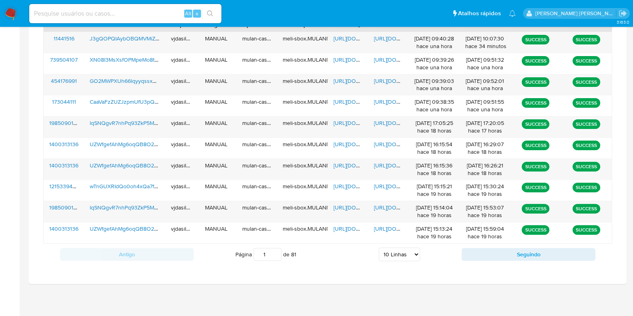
click at [394, 253] on select "5 Linhas 10 Linhas 20 Linhas 25 Linhas 50 Linhas 100 Linhas" at bounding box center [399, 254] width 41 height 14
select select "100"
click at [379, 247] on select "5 Linhas 10 Linhas 20 Linhas 25 Linhas 50 Linhas 100 Linhas" at bounding box center [399, 254] width 41 height 14
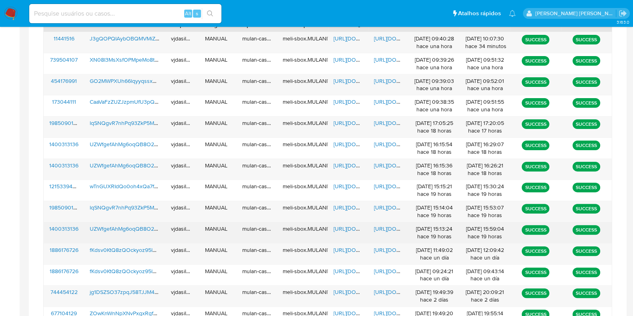
scroll to position [988, 0]
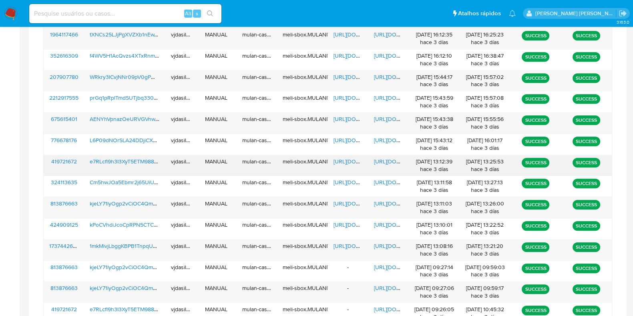
click at [379, 157] on span "[URL][DOMAIN_NAME]" at bounding box center [401, 161] width 55 height 8
click at [351, 157] on span "https://docs.google.com/spreadsheets/d/1HH6kx_VJAhzpF77q8pvEdJcfIZsws0swbRsiYwW…" at bounding box center [360, 161] width 55 height 8
click at [134, 157] on span "e7RLcfl9h3I3XyT5ETM988QP" at bounding box center [126, 161] width 72 height 8
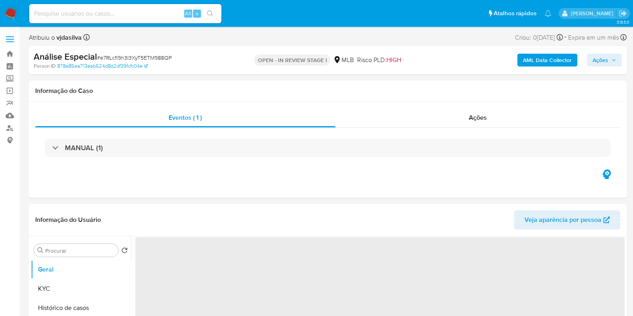
select select "10"
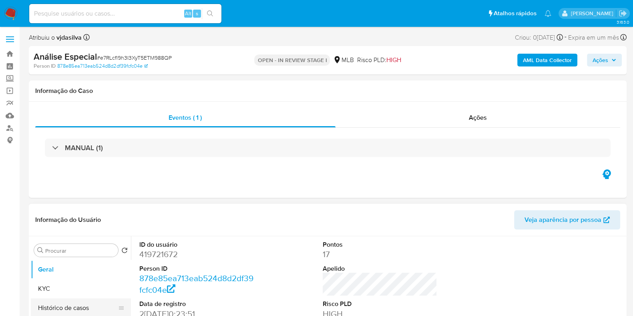
click at [80, 303] on button "Histórico de casos" at bounding box center [78, 307] width 94 height 19
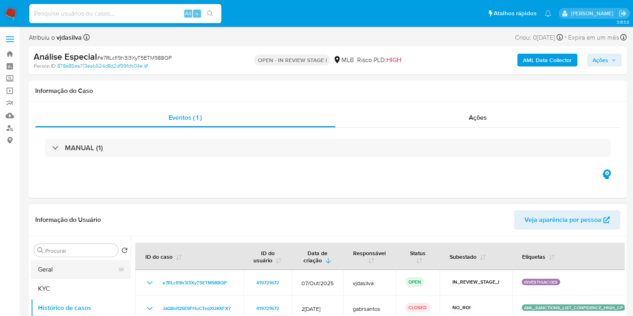
click at [72, 271] on button "Geral" at bounding box center [78, 269] width 94 height 19
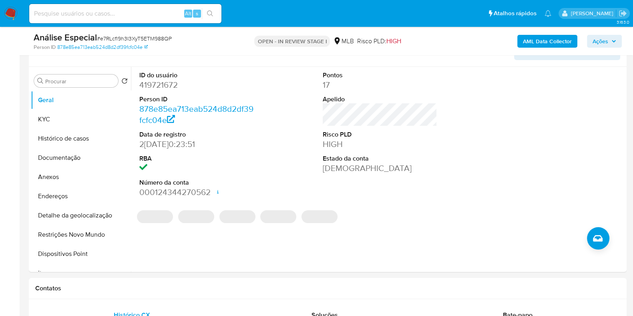
scroll to position [148, 0]
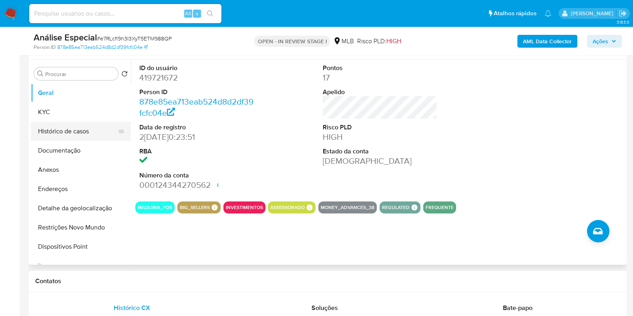
click at [90, 130] on button "Histórico de casos" at bounding box center [78, 131] width 94 height 19
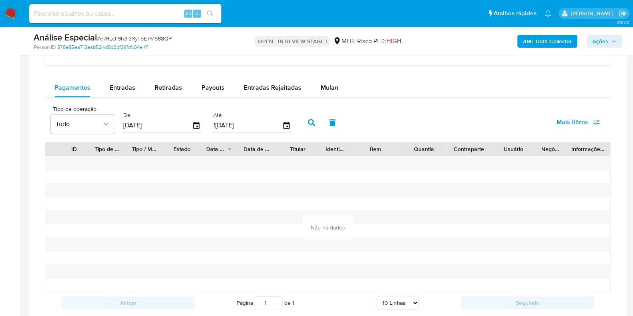
scroll to position [646, 0]
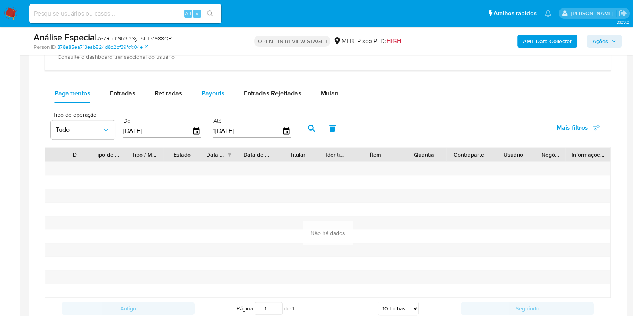
click at [216, 85] on div "Payouts" at bounding box center [212, 93] width 23 height 19
select select "10"
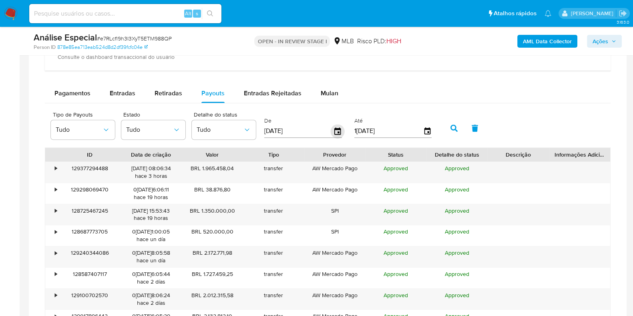
click at [331, 133] on icon "button" at bounding box center [338, 131] width 14 height 14
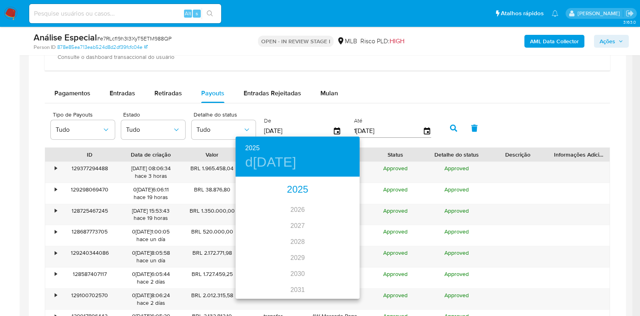
click at [297, 190] on div "2025" at bounding box center [298, 190] width 124 height 16
click at [257, 285] on div "oct." at bounding box center [256, 283] width 41 height 30
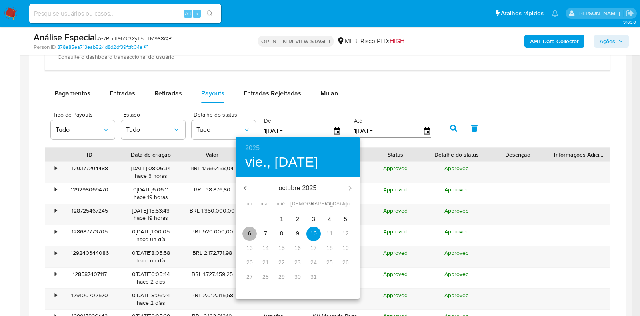
click at [247, 231] on span "6" at bounding box center [250, 233] width 14 height 8
type input "06/10/2025"
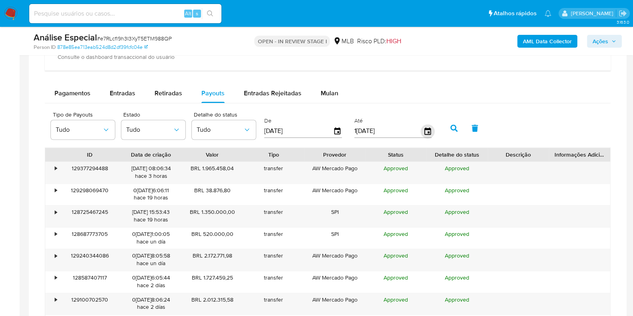
click at [420, 132] on icon "button" at bounding box center [427, 131] width 14 height 14
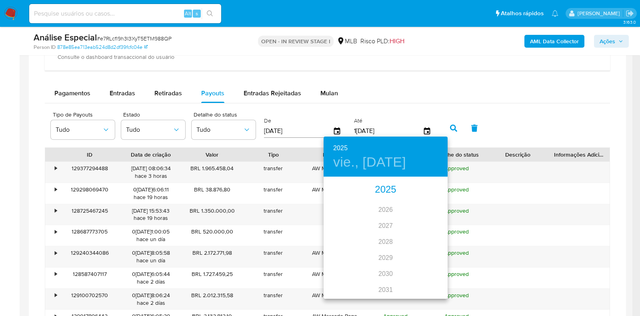
click at [382, 187] on div "2025" at bounding box center [386, 190] width 124 height 16
click at [346, 279] on div "oct." at bounding box center [344, 283] width 41 height 30
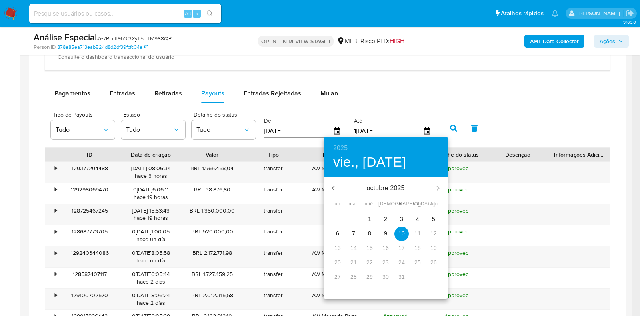
click at [339, 233] on span "6" at bounding box center [338, 233] width 14 height 8
type input "06/10/2025"
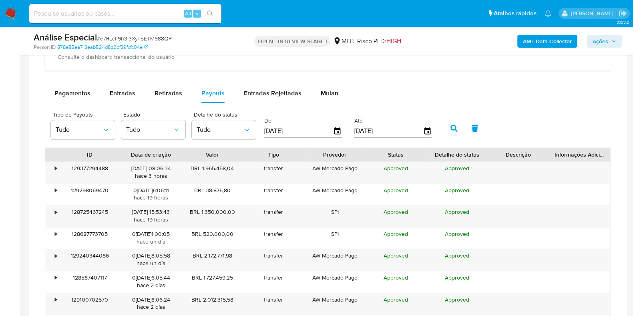
click at [450, 127] on icon "button" at bounding box center [453, 127] width 7 height 7
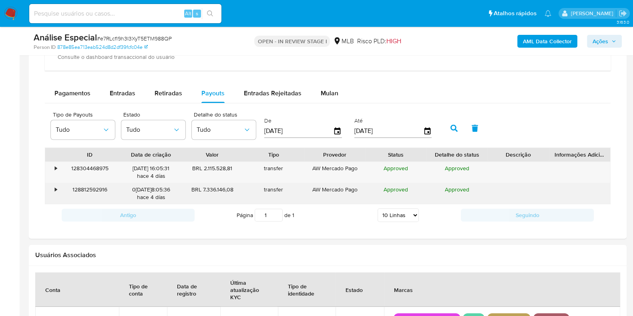
drag, startPoint x: 179, startPoint y: 189, endPoint x: 156, endPoint y: 187, distance: 23.3
click at [156, 187] on div "06/10/2025 08:05:36 hace 4 días" at bounding box center [150, 193] width 61 height 21
drag, startPoint x: 232, startPoint y: 190, endPoint x: 203, endPoint y: 187, distance: 29.8
click at [203, 187] on div "BRL 7.336.146,08" at bounding box center [212, 193] width 61 height 21
click at [293, 183] on div "transfer" at bounding box center [273, 193] width 61 height 21
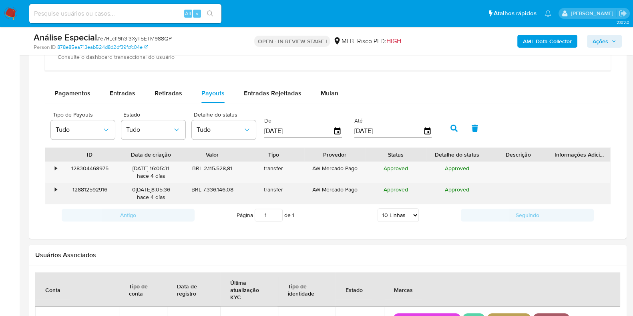
click at [76, 185] on div "128812592916" at bounding box center [89, 193] width 61 height 21
click at [61, 191] on div "128812592916" at bounding box center [89, 193] width 61 height 21
click at [55, 186] on div "•" at bounding box center [56, 190] width 2 height 8
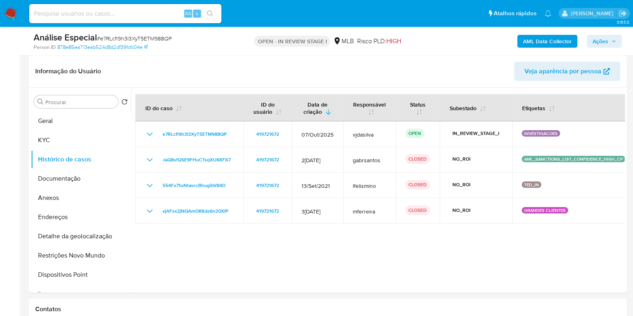
scroll to position [122, 0]
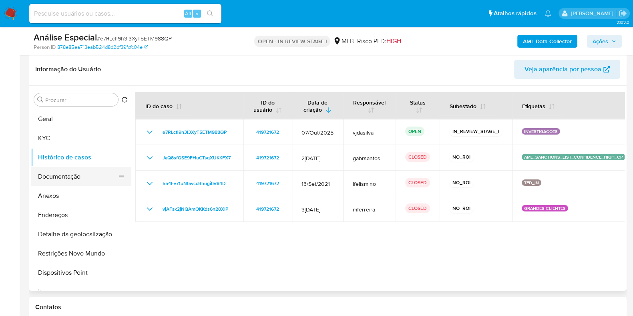
click at [98, 175] on button "Documentação" at bounding box center [78, 176] width 94 height 19
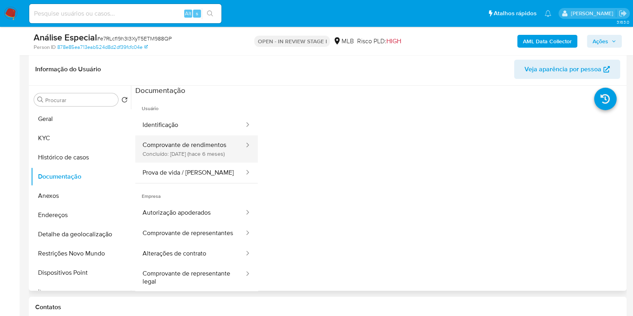
click at [196, 155] on button "Comprovante de rendimentos Concluído: 14/04/2025 (hace 6 meses)" at bounding box center [190, 148] width 110 height 27
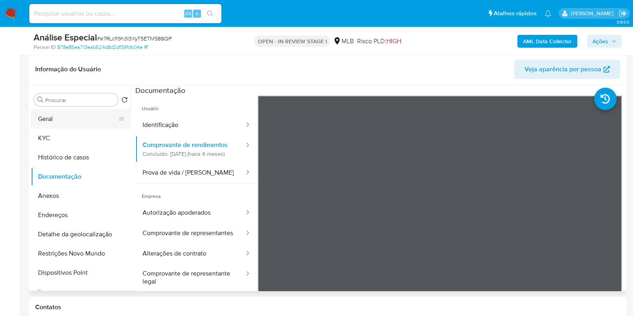
click at [75, 120] on button "Geral" at bounding box center [78, 118] width 94 height 19
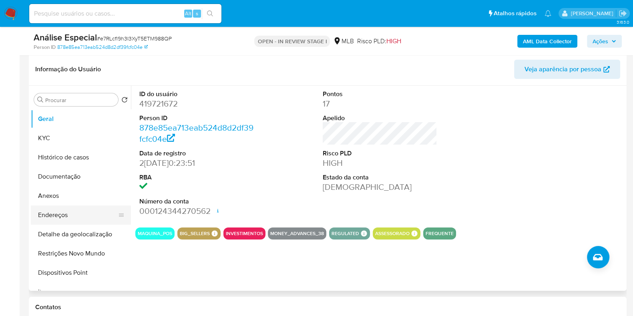
click at [88, 208] on button "Endereços" at bounding box center [78, 214] width 94 height 19
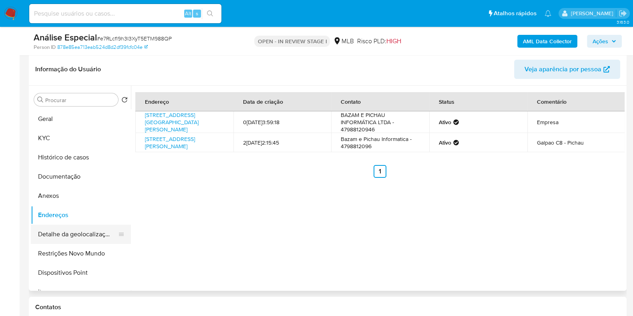
click at [66, 235] on button "Detalhe da geolocalização" at bounding box center [78, 234] width 94 height 19
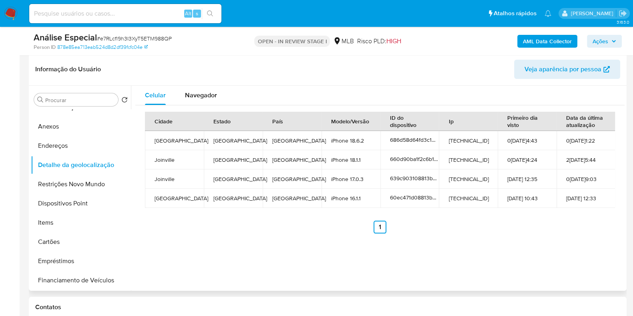
scroll to position [72, 0]
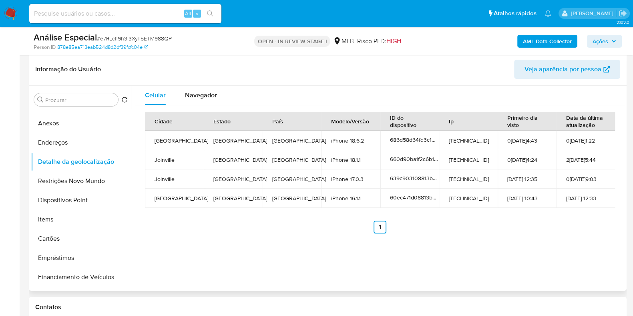
click at [325, 216] on div "Cidade Estado País Modelo/Versão ID do dispositivo Ip Primeiro dia visto Data d…" at bounding box center [380, 173] width 470 height 122
click at [212, 97] on span "Navegador" at bounding box center [201, 94] width 32 height 9
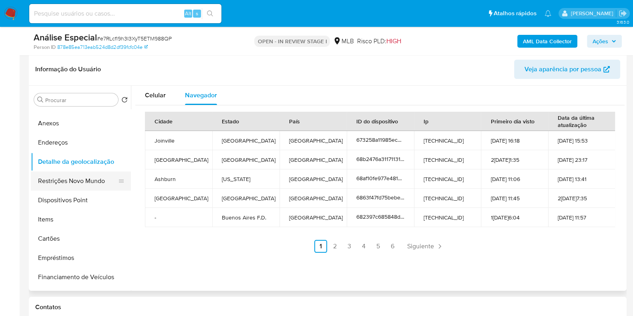
click at [86, 183] on button "Restrições Novo Mundo" at bounding box center [78, 180] width 94 height 19
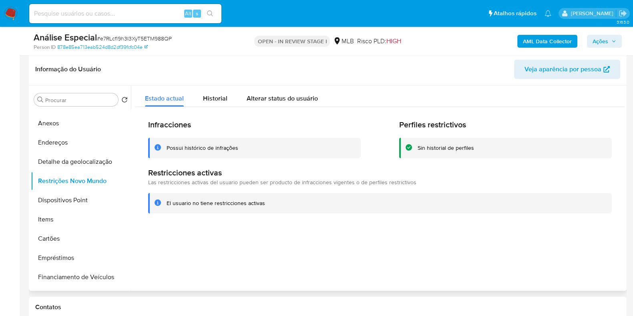
click at [548, 73] on span "Veja aparência por pessoa" at bounding box center [562, 69] width 77 height 19
click at [84, 201] on button "Dispositivos Point" at bounding box center [78, 200] width 94 height 19
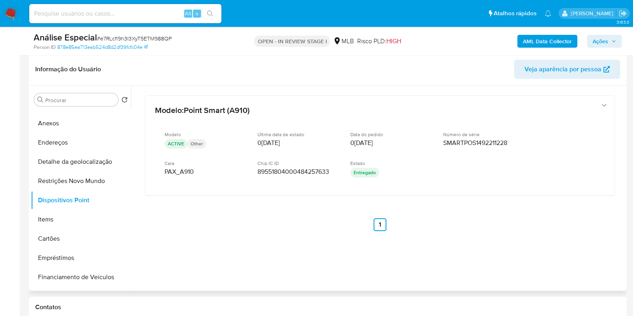
scroll to position [0, 0]
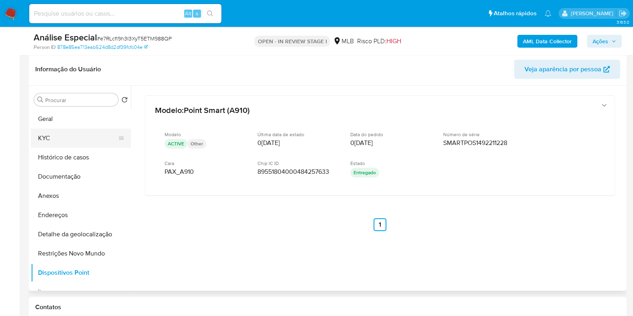
click at [91, 134] on button "KYC" at bounding box center [78, 137] width 94 height 19
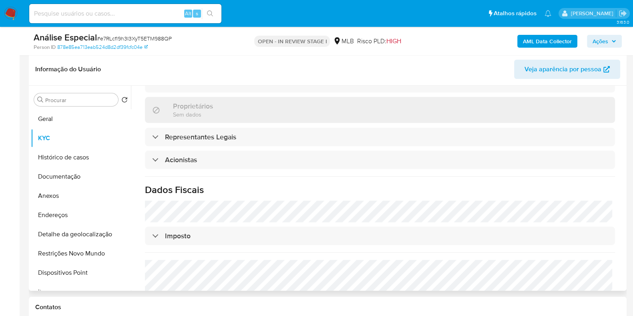
scroll to position [431, 0]
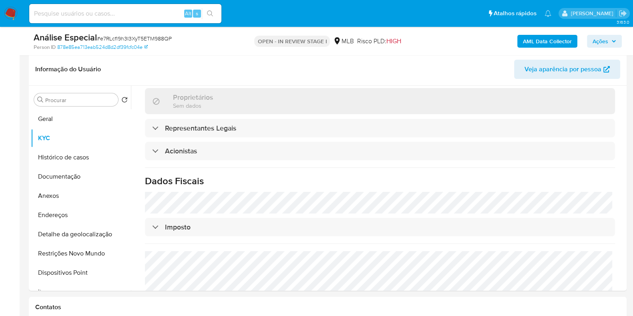
click at [557, 40] on b "AML Data Collector" at bounding box center [547, 41] width 49 height 13
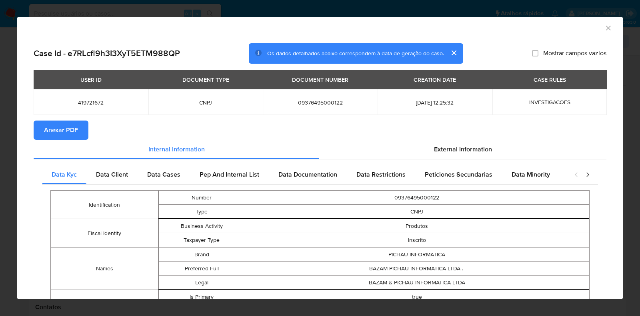
click at [72, 128] on span "Anexar PDF" at bounding box center [61, 130] width 34 height 18
click at [605, 30] on icon "Fechar a janela" at bounding box center [609, 28] width 8 height 8
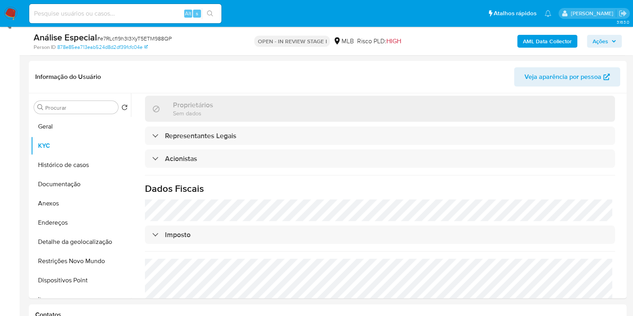
scroll to position [108, 0]
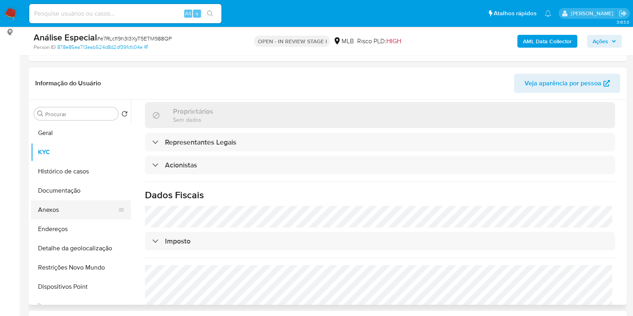
click at [84, 207] on button "Anexos" at bounding box center [78, 209] width 94 height 19
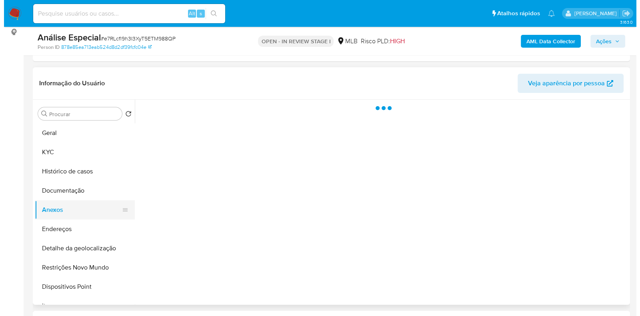
scroll to position [0, 0]
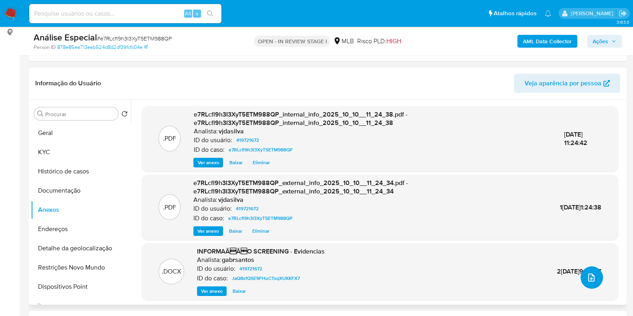
click at [589, 273] on icon "upload-file" at bounding box center [591, 278] width 10 height 10
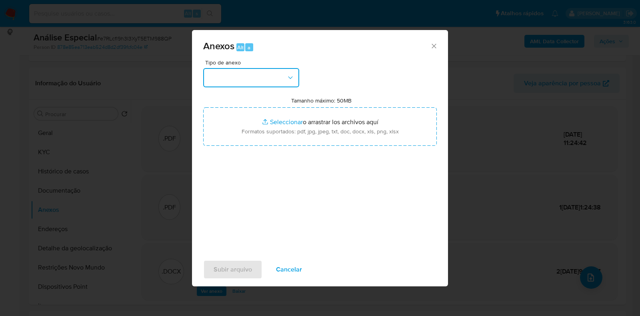
click at [289, 74] on icon "button" at bounding box center [291, 78] width 8 height 8
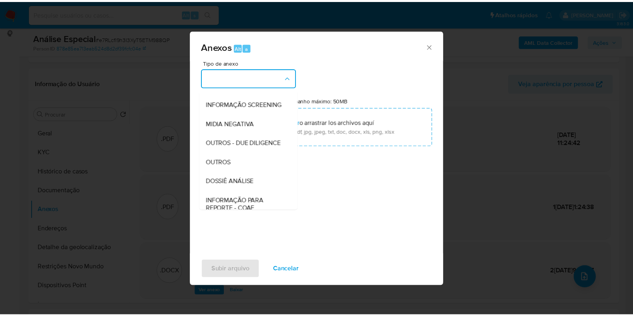
scroll to position [123, 0]
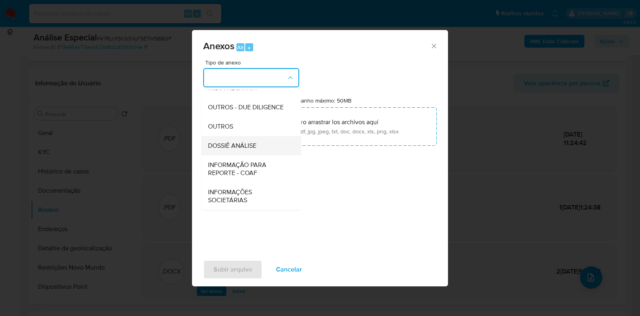
click at [269, 142] on div "DOSSIÊ ANÁLISE" at bounding box center [249, 145] width 82 height 19
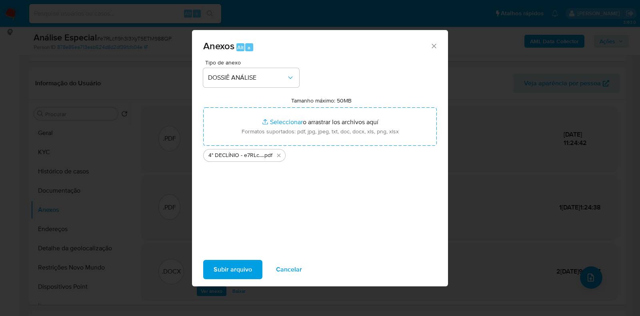
click at [231, 265] on span "Subir arquivo" at bounding box center [233, 270] width 38 height 18
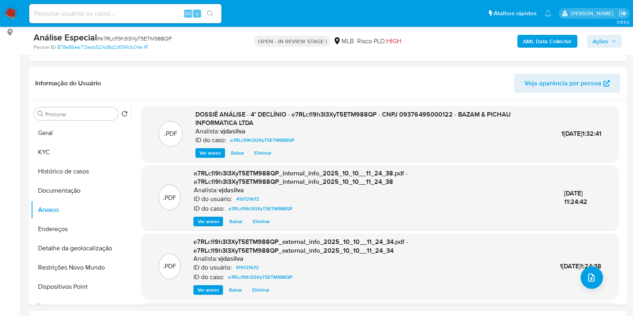
click at [610, 43] on span "Ações" at bounding box center [604, 41] width 24 height 11
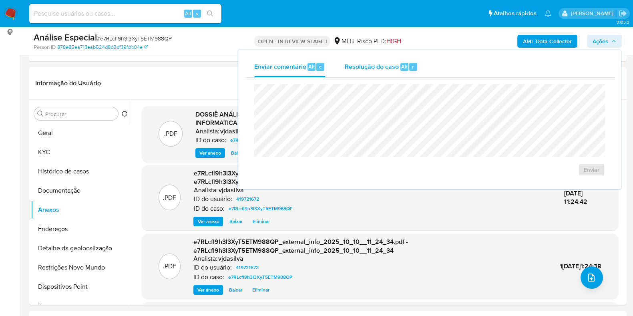
click at [375, 64] on span "Resolução do caso" at bounding box center [372, 66] width 54 height 9
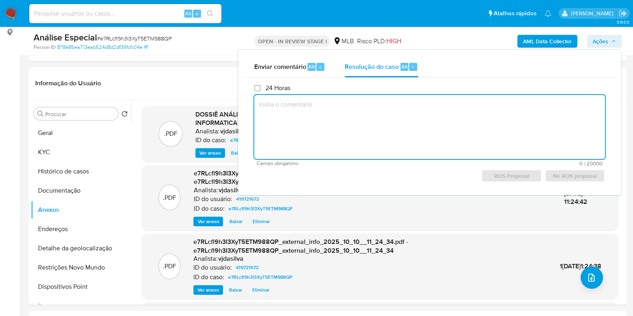
click at [354, 115] on textarea at bounding box center [429, 127] width 351 height 64
paste textarea "- Fundada em 2007, a Pichau é uma empresa que trabalha com os mais variados pro…"
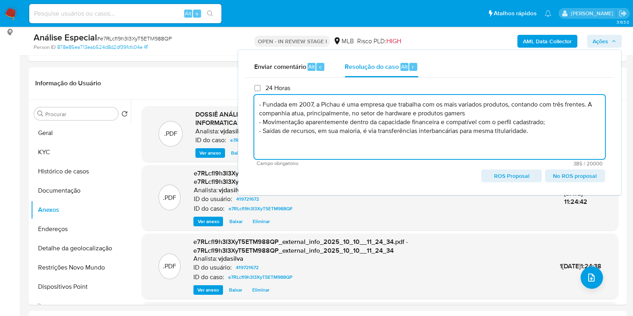
paste textarea "- Não comunicar ao COAF - Manutenção do relacionamento com a instituição"
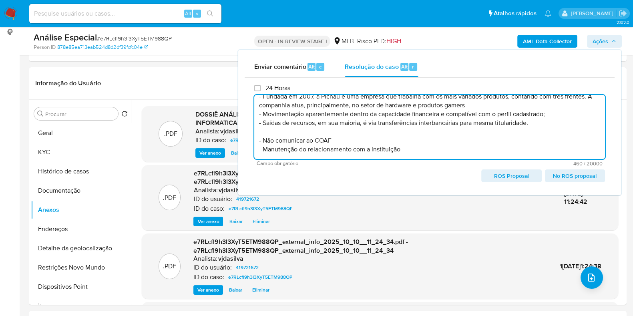
click at [514, 175] on span "ROS Proposal" at bounding box center [511, 175] width 49 height 11
type textarea "- Fundada em 2007, a Pichau é uma empresa que trabalha com os mais variados pro…"
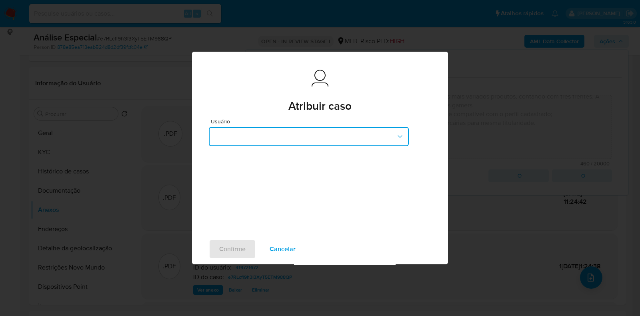
click at [366, 133] on button "button" at bounding box center [309, 136] width 200 height 19
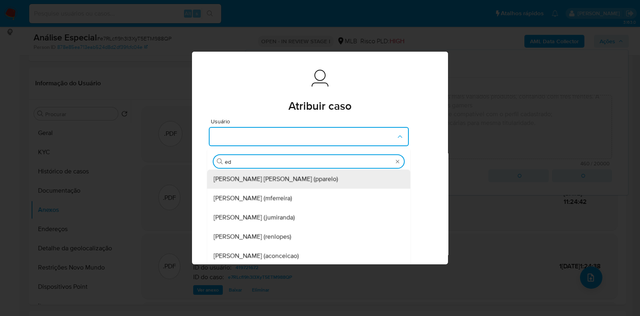
type input "edu"
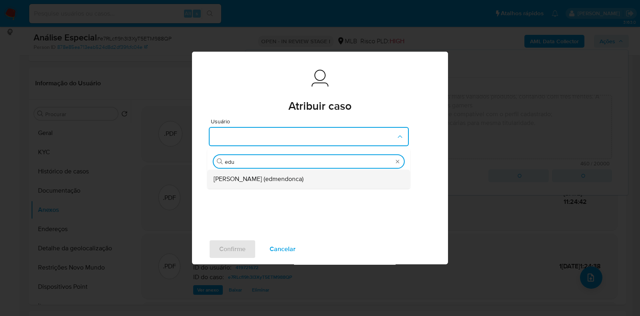
click at [304, 175] on span "Eduardo Mendonca Dutra (edmendonca)" at bounding box center [259, 179] width 90 height 8
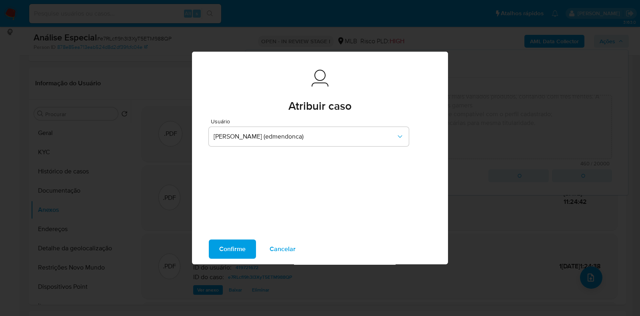
click at [235, 246] on span "Confirme" at bounding box center [232, 249] width 26 height 18
type textarea "- Fundada em 2007, a Pichau é uma empresa que trabalha com os mais variados pro…"
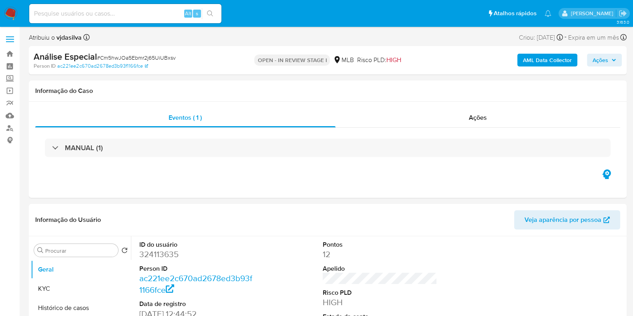
click at [542, 55] on b "AML Data Collector" at bounding box center [547, 60] width 49 height 13
select select "10"
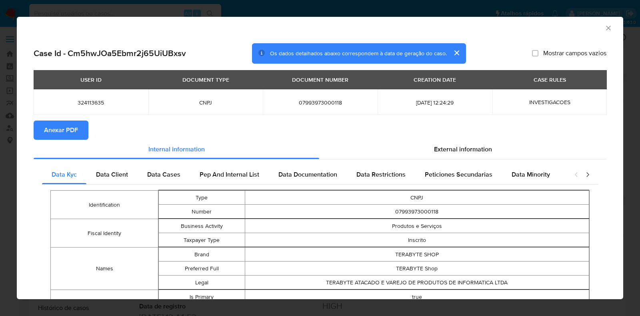
click at [69, 134] on span "Anexar PDF" at bounding box center [61, 130] width 34 height 18
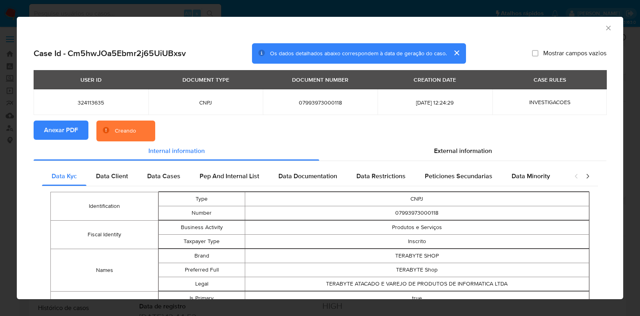
click at [605, 27] on icon "Fechar a janela" at bounding box center [609, 28] width 8 height 8
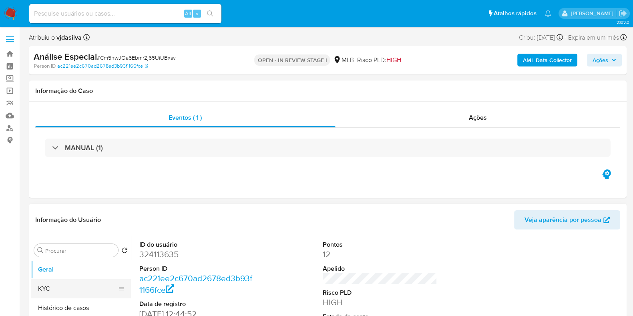
click at [81, 290] on button "KYC" at bounding box center [78, 288] width 94 height 19
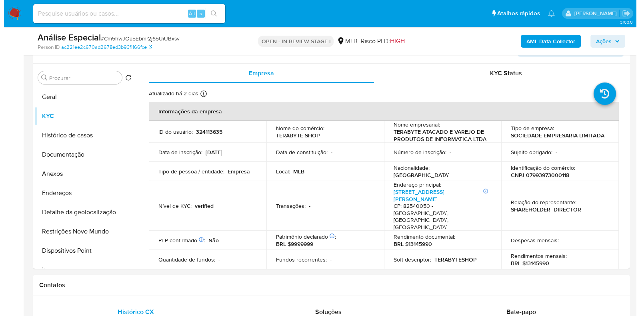
scroll to position [150, 0]
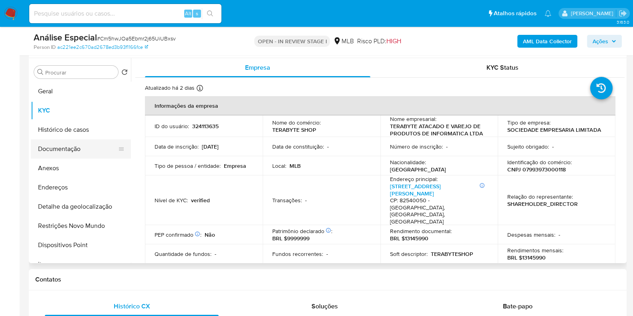
click at [90, 148] on button "Documentação" at bounding box center [78, 148] width 94 height 19
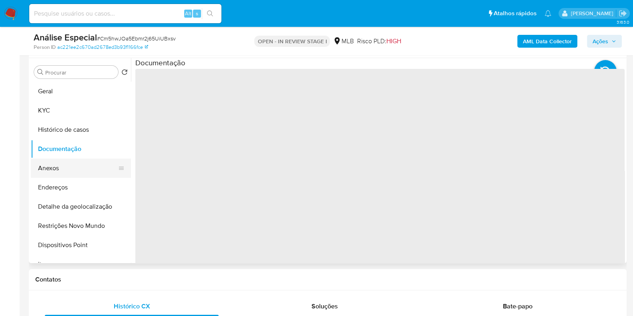
click at [84, 167] on button "Anexos" at bounding box center [78, 168] width 94 height 19
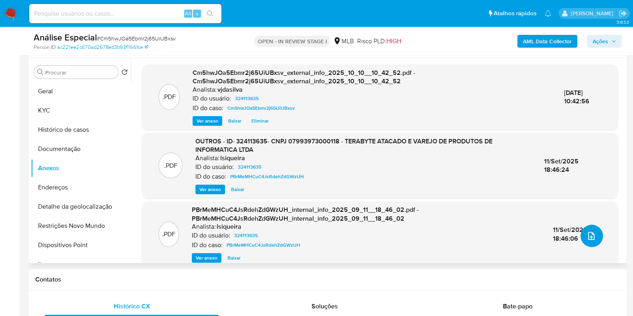
click at [590, 235] on icon "upload-file" at bounding box center [591, 236] width 10 height 10
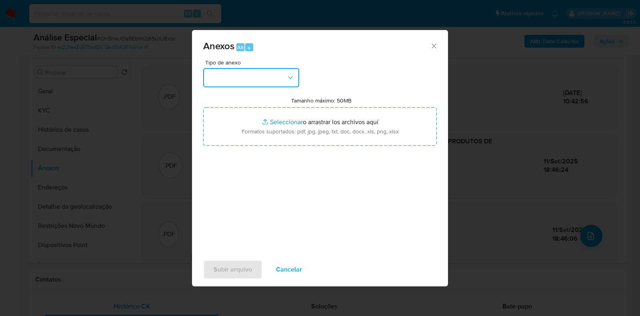
click at [291, 77] on icon "button" at bounding box center [291, 78] width 8 height 8
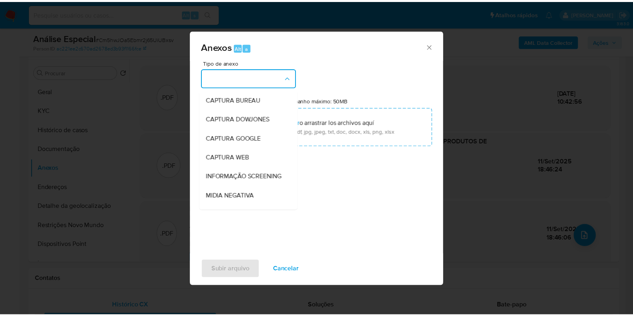
scroll to position [123, 0]
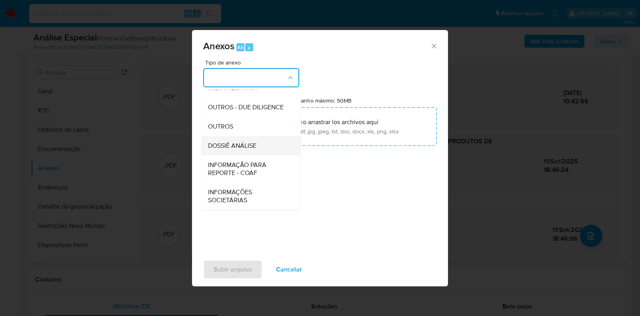
click at [259, 148] on div "DOSSIÊ ANÁLISE" at bounding box center [249, 145] width 82 height 19
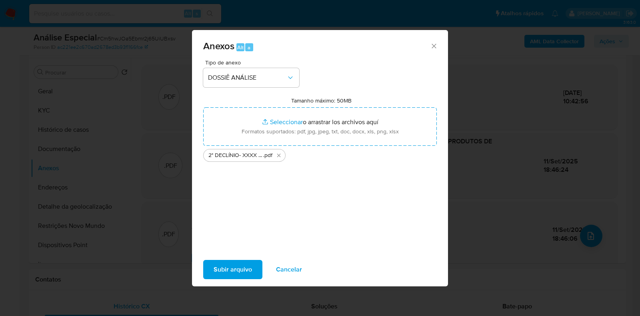
click at [248, 264] on span "Subir arquivo" at bounding box center [233, 270] width 38 height 18
click at [251, 273] on span "Subir arquivo" at bounding box center [233, 270] width 38 height 18
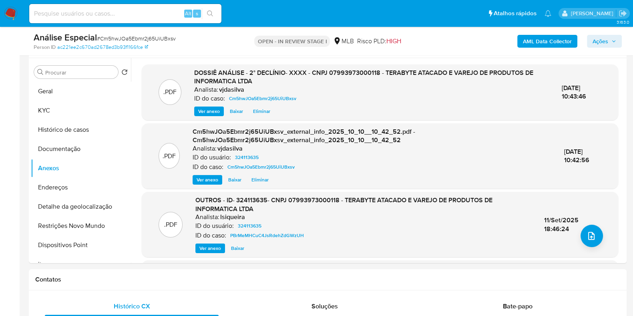
click at [599, 42] on span "Ações" at bounding box center [600, 41] width 16 height 13
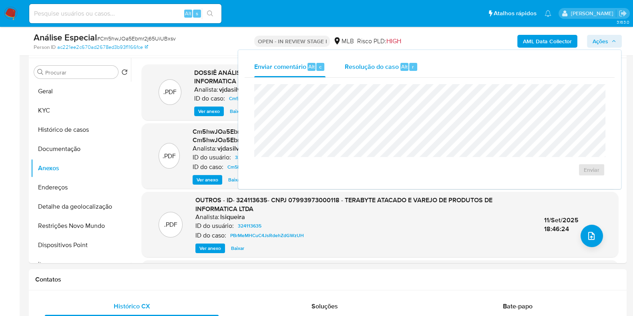
click at [369, 65] on span "Resolução do caso" at bounding box center [372, 66] width 54 height 9
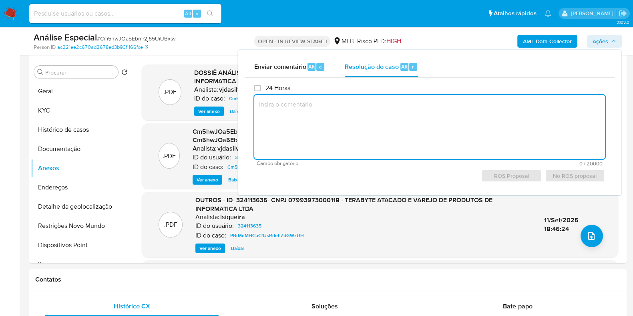
click at [344, 98] on textarea at bounding box center [429, 127] width 351 height 64
paste textarea "- A Terabyteshop atua há 19 anos no mercado de tecnologia e informática, especi…"
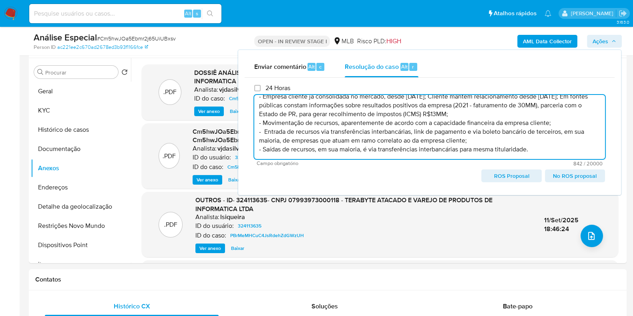
scroll to position [38, 0]
paste textarea "Conclusão do caso: - Não comunicar ao COAF - Manutenção do relacionamento com a…"
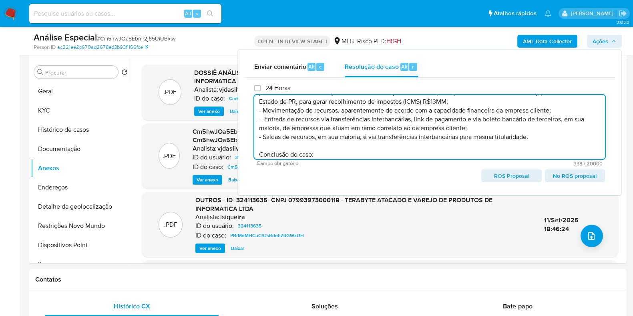
scroll to position [64, 0]
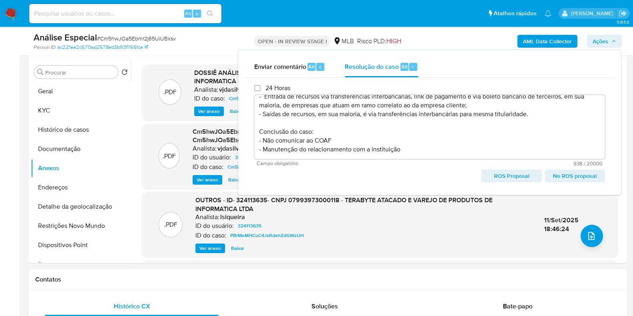
click at [504, 176] on span "ROS Proposal" at bounding box center [511, 175] width 49 height 11
type textarea "- A Terabyteshop atua há 19 anos no mercado de tecnologia e informática, especi…"
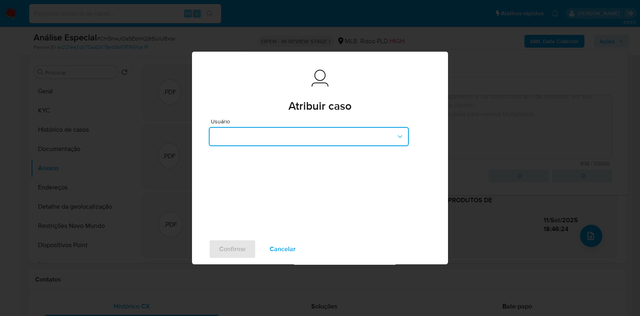
click at [264, 129] on button "button" at bounding box center [309, 136] width 200 height 19
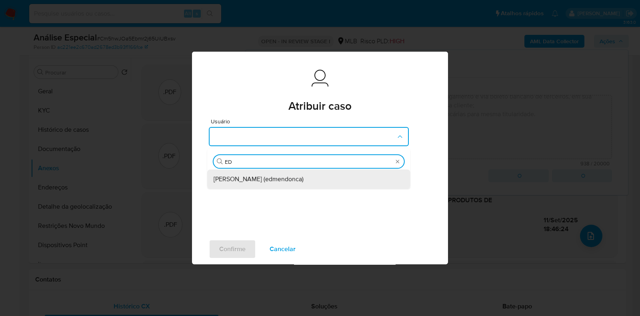
type input "EDU"
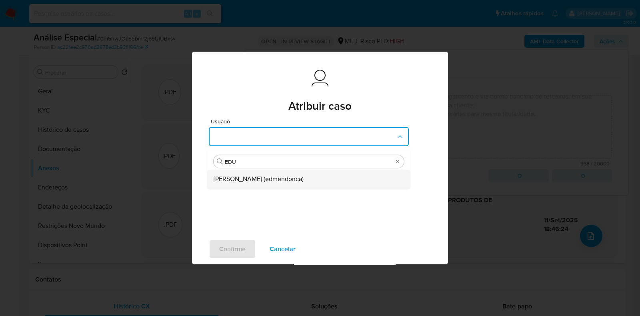
click at [270, 179] on span "Eduardo Mendonca Dutra (edmendonca)" at bounding box center [259, 179] width 90 height 8
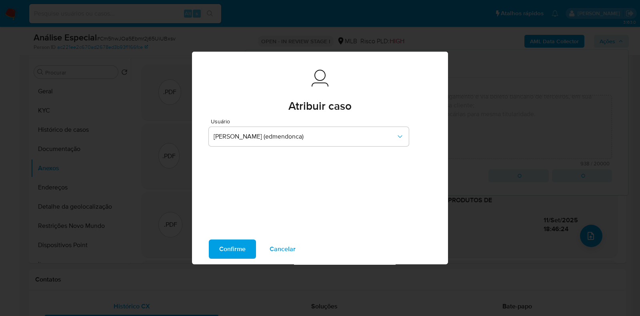
click at [229, 246] on span "Confirme" at bounding box center [232, 249] width 26 height 18
type textarea "- A Terabyteshop atua há 19 anos no mercado de tecnologia e informática, especi…"
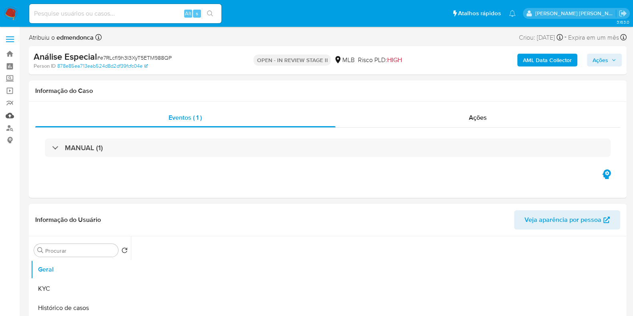
select select "10"
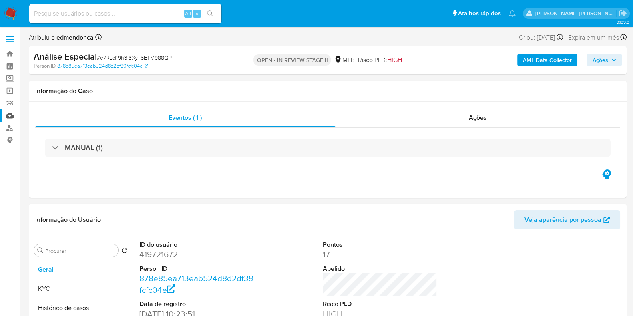
click at [14, 113] on link "Mulan" at bounding box center [47, 115] width 95 height 12
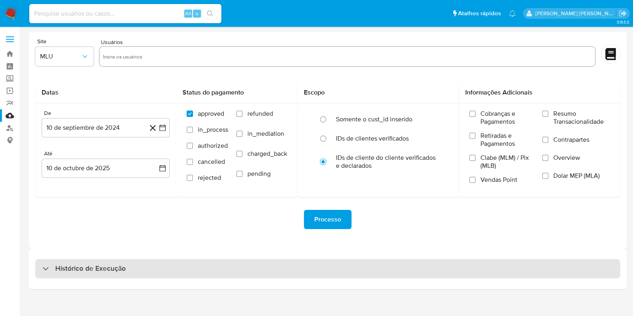
click at [157, 265] on div "Histórico de Execução" at bounding box center [327, 268] width 585 height 19
select select "10"
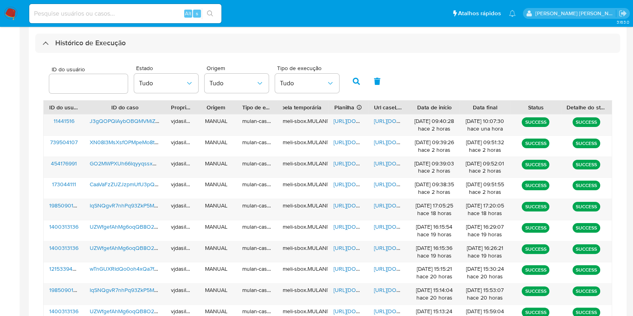
scroll to position [246, 0]
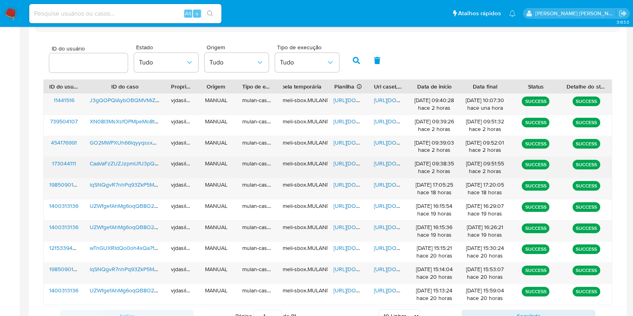
click at [381, 164] on span "https://docs.google.com/document/d/15rb-MOGS0QswA3fKmnDIuuBGVrnUO-h8L6jIgNSo5YY…" at bounding box center [401, 163] width 55 height 8
click at [338, 161] on span "https://docs.google.com/spreadsheets/d/1XwYBIVr7Ot2qpoTDCi0gH7AdTLQfgQwXe-2Ht5s…" at bounding box center [360, 163] width 55 height 8
click at [143, 161] on span "CaaVaFzZUZJzpmUfU3pQepJc" at bounding box center [128, 163] width 77 height 8
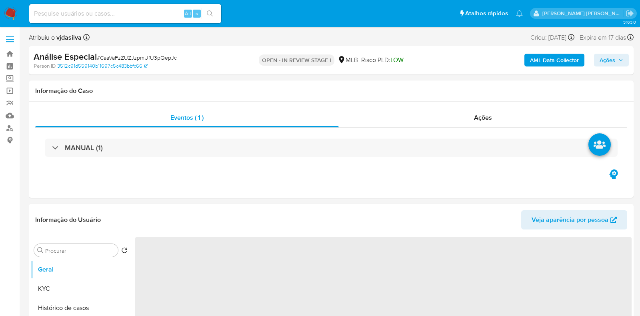
select select "10"
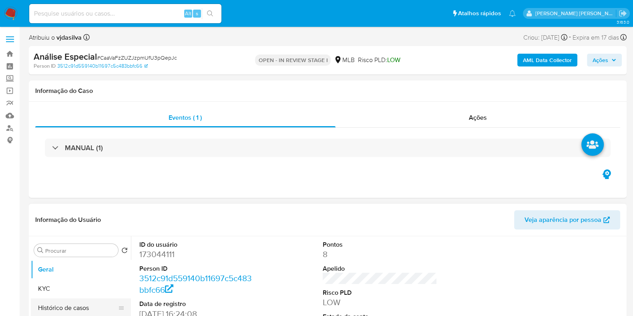
click at [76, 311] on button "Histórico de casos" at bounding box center [78, 307] width 94 height 19
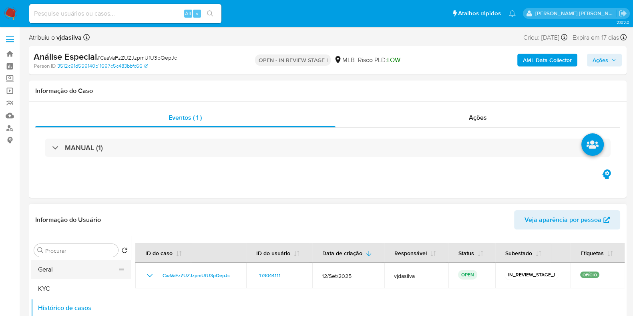
click at [82, 265] on button "Geral" at bounding box center [78, 269] width 94 height 19
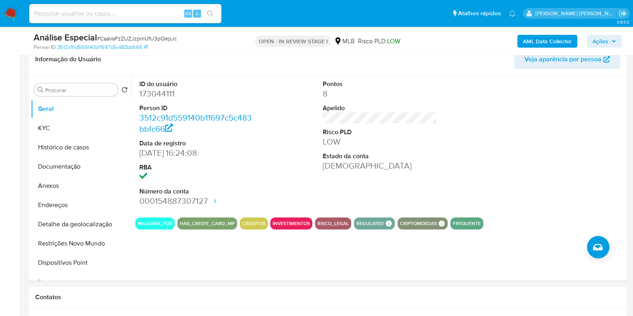
scroll to position [134, 0]
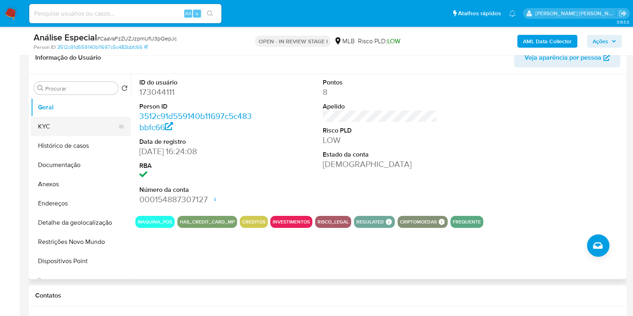
click at [72, 128] on button "KYC" at bounding box center [78, 126] width 94 height 19
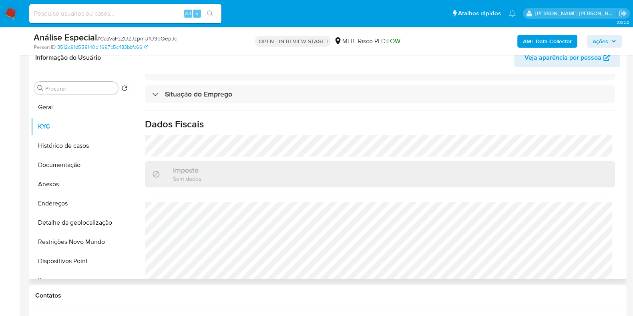
scroll to position [343, 0]
